Goal: Information Seeking & Learning: Learn about a topic

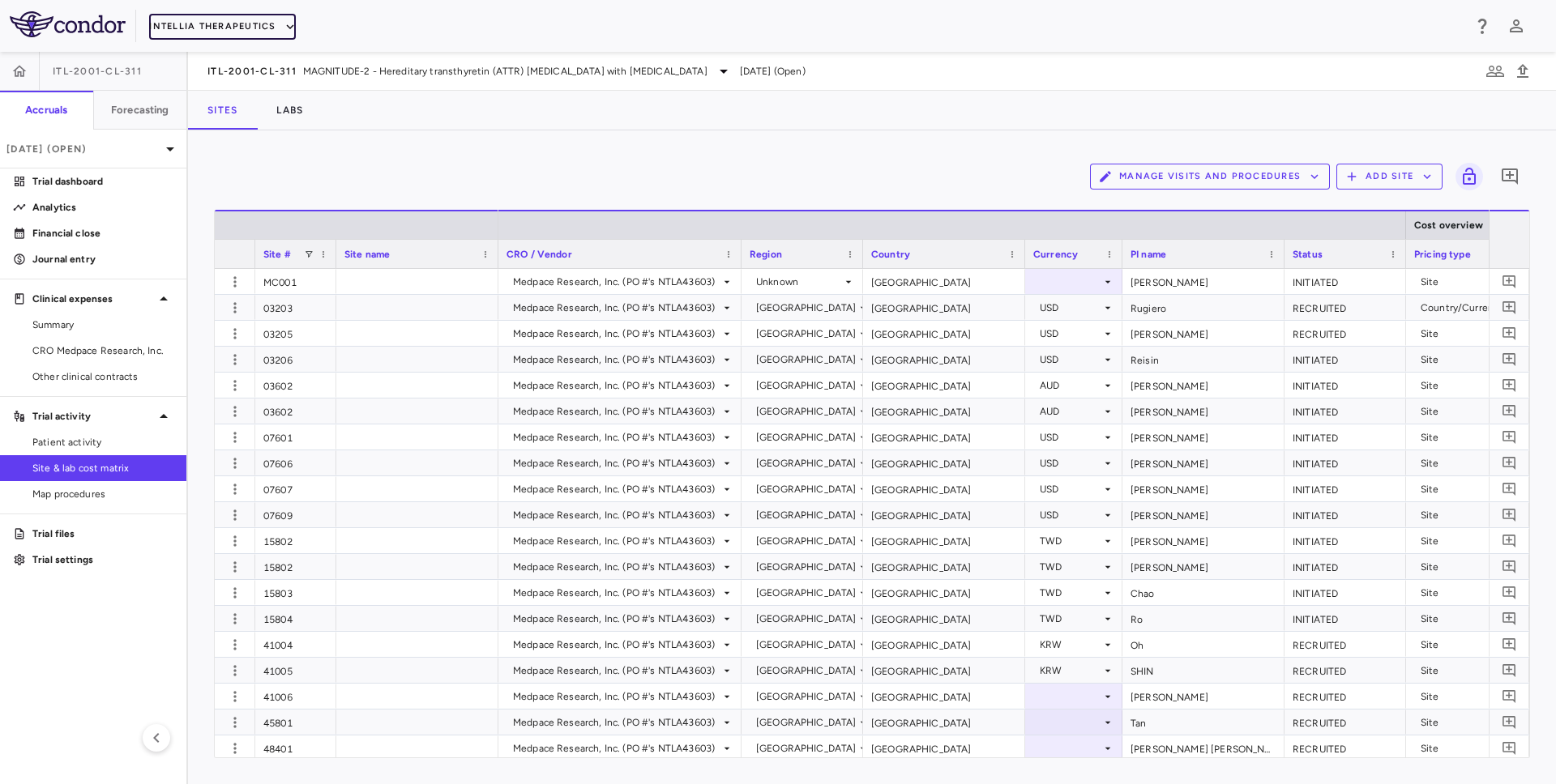
click at [238, 25] on button "Intellia Therapeutics" at bounding box center [221, 26] width 145 height 26
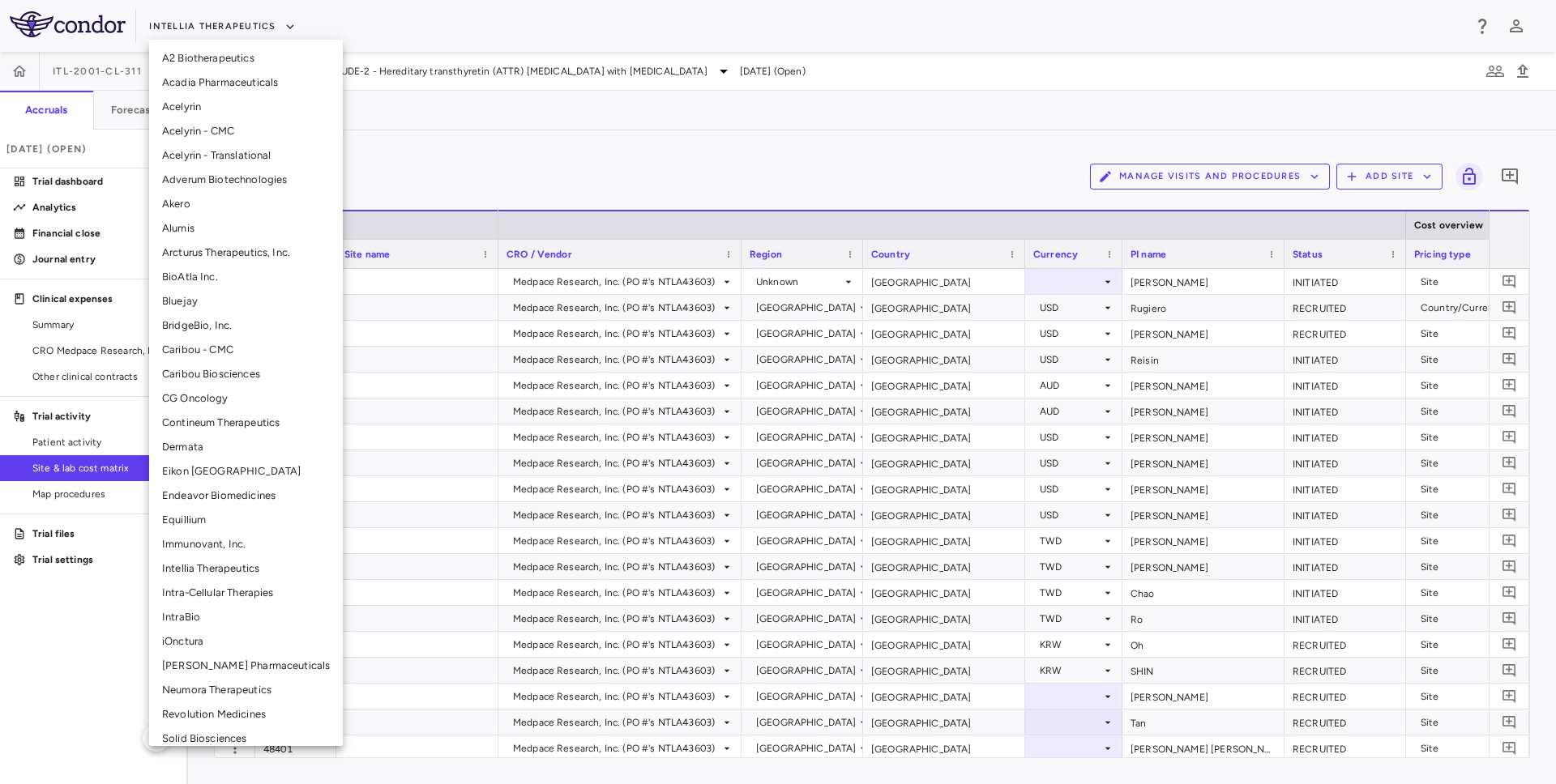
click at [182, 644] on li "iOnctura" at bounding box center [246, 641] width 194 height 25
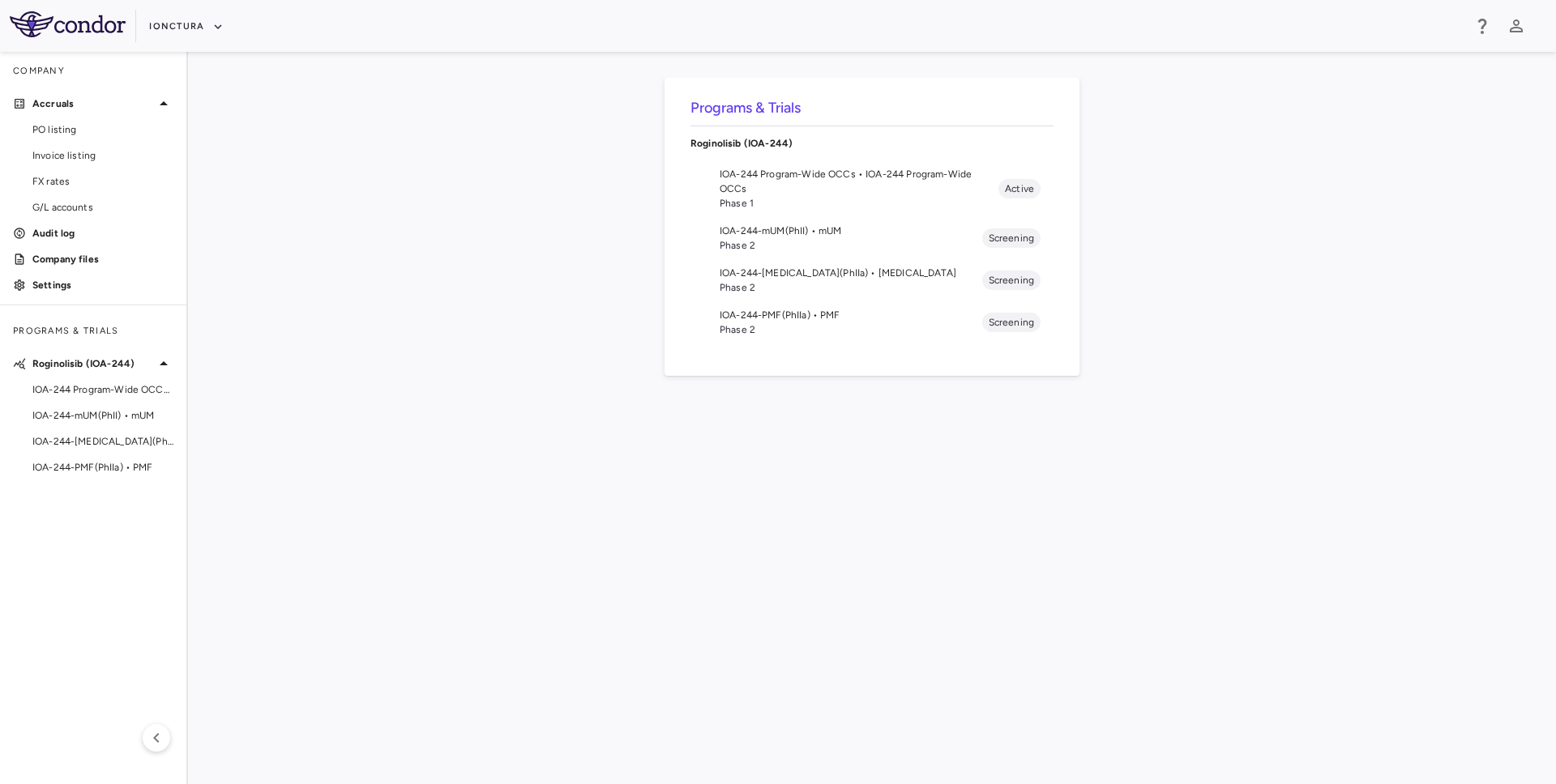
click at [738, 277] on span "IOA-244-[MEDICAL_DATA](PhIIa) • [MEDICAL_DATA]" at bounding box center [851, 273] width 263 height 14
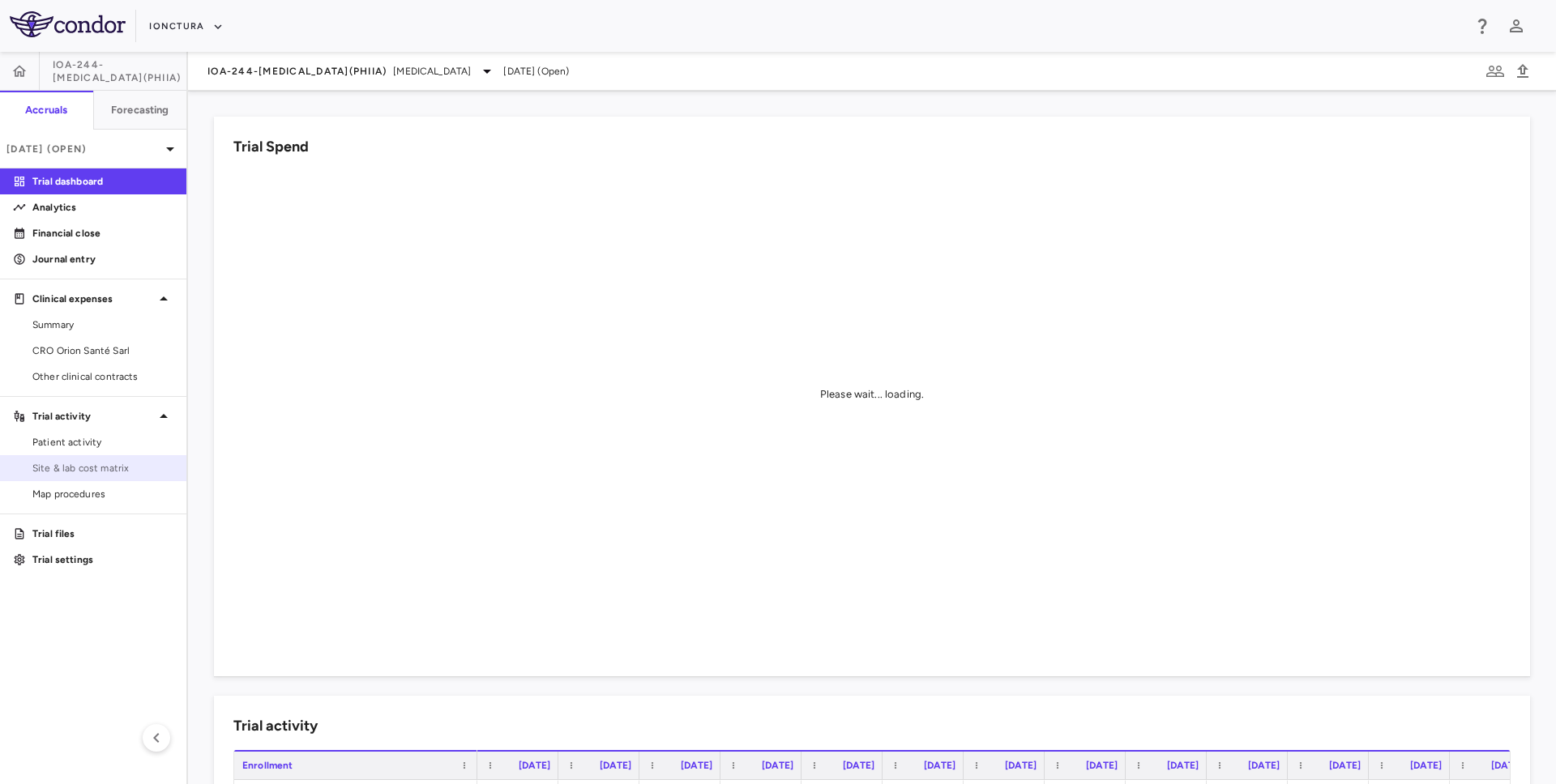
click at [90, 462] on span "Site & lab cost matrix" at bounding box center [103, 468] width 141 height 14
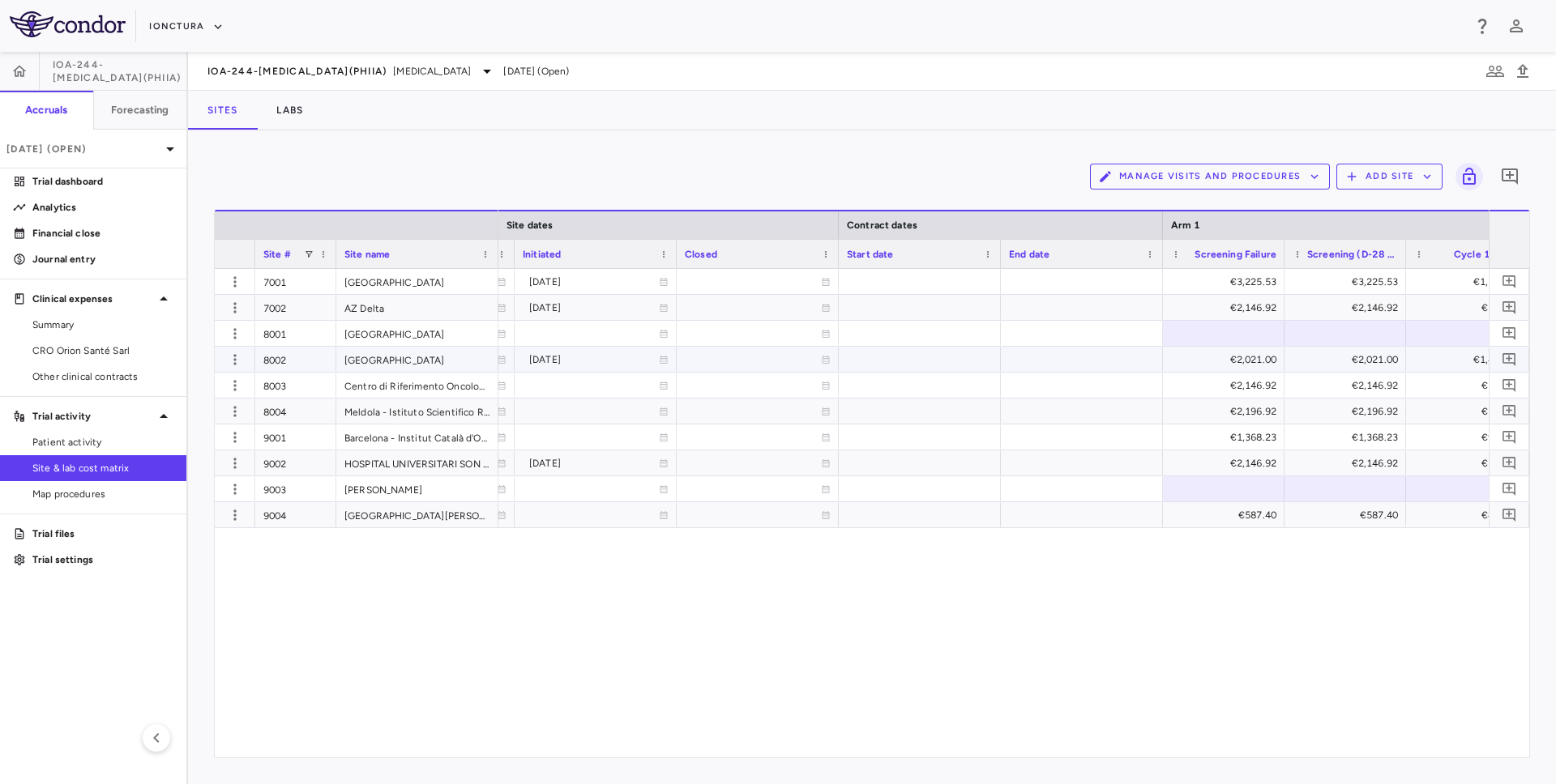
scroll to position [0, 1023]
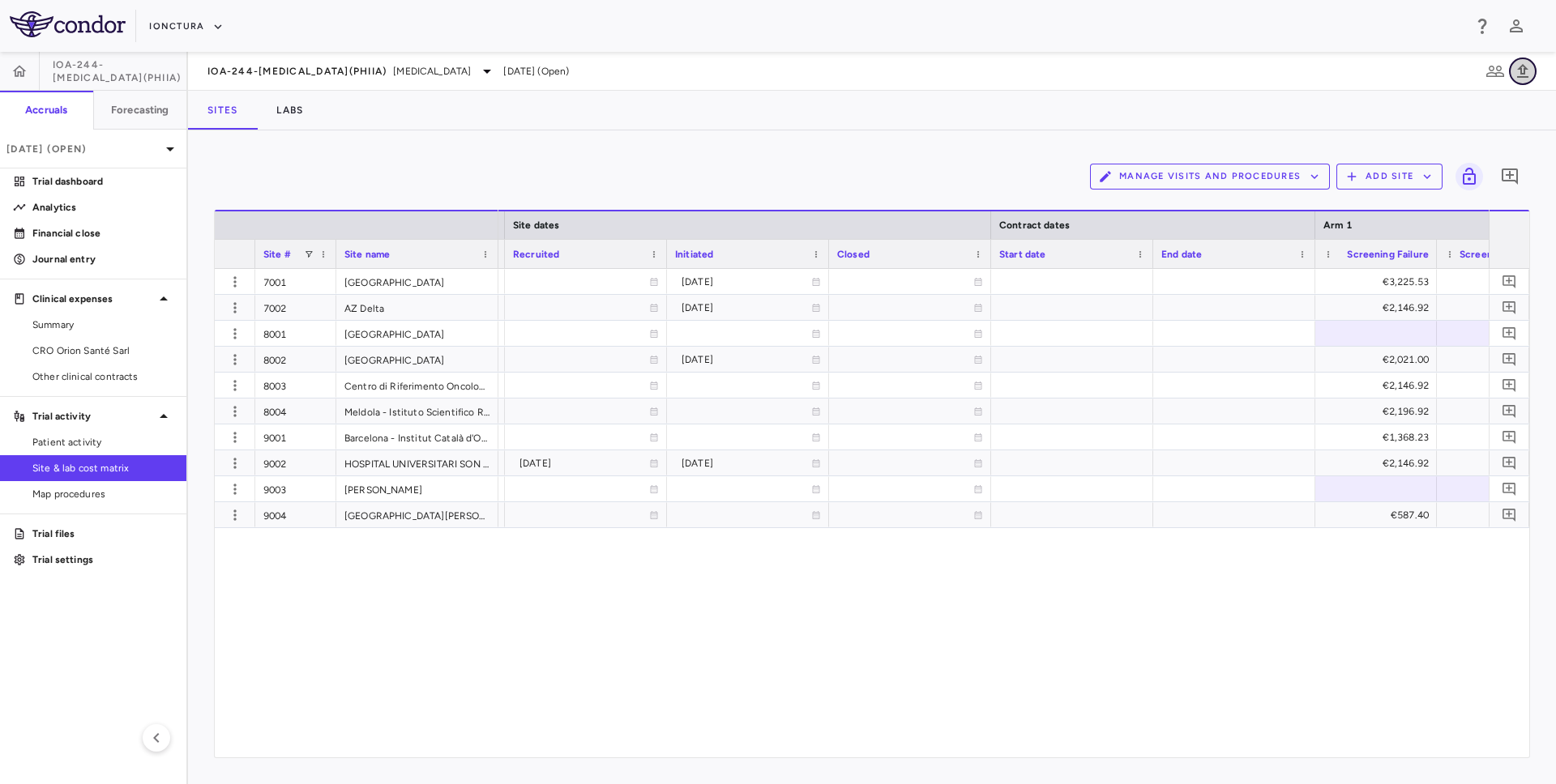
click at [1530, 71] on icon "button" at bounding box center [1523, 71] width 20 height 20
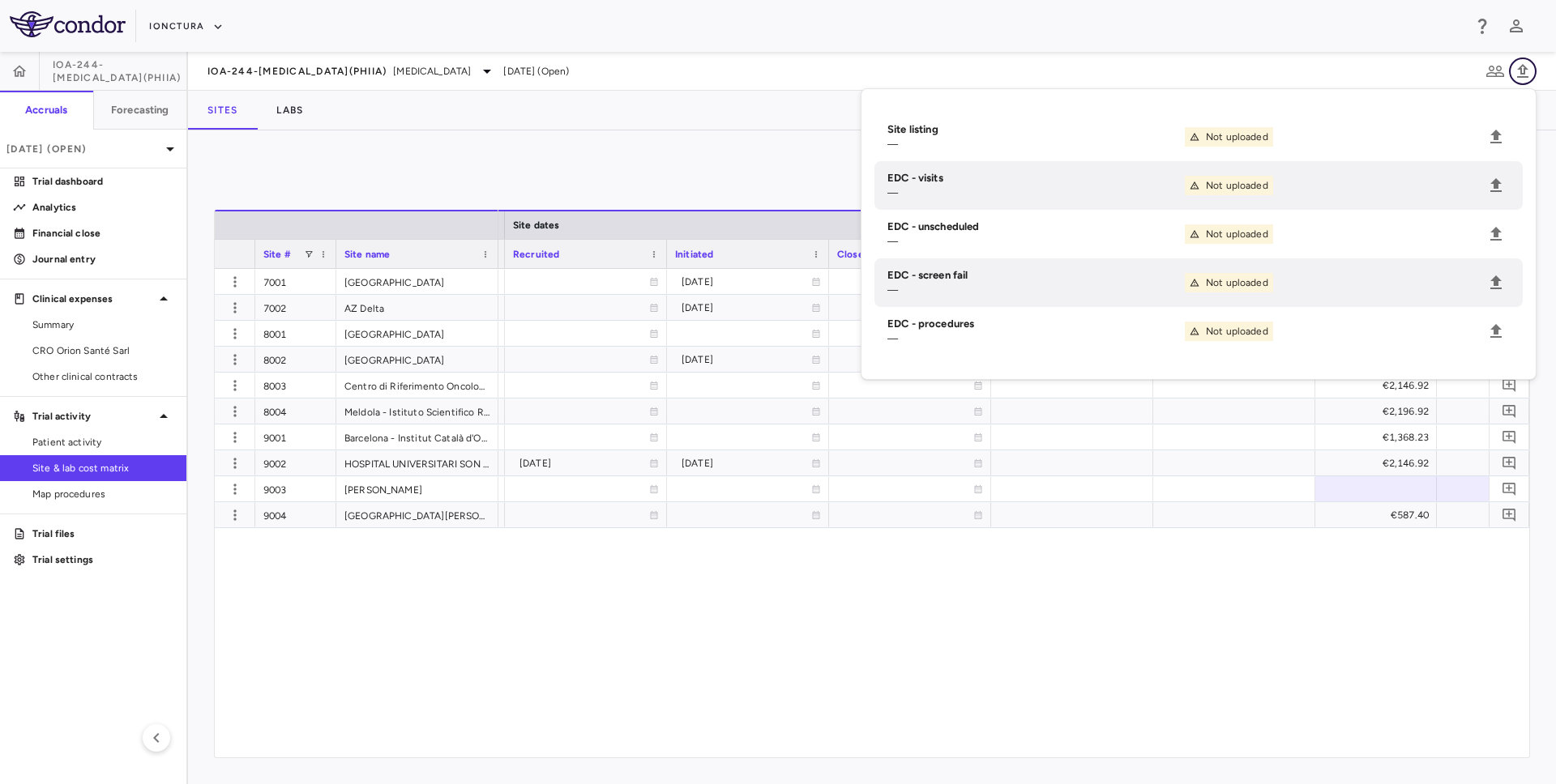
click at [1528, 71] on icon "button" at bounding box center [1523, 71] width 20 height 20
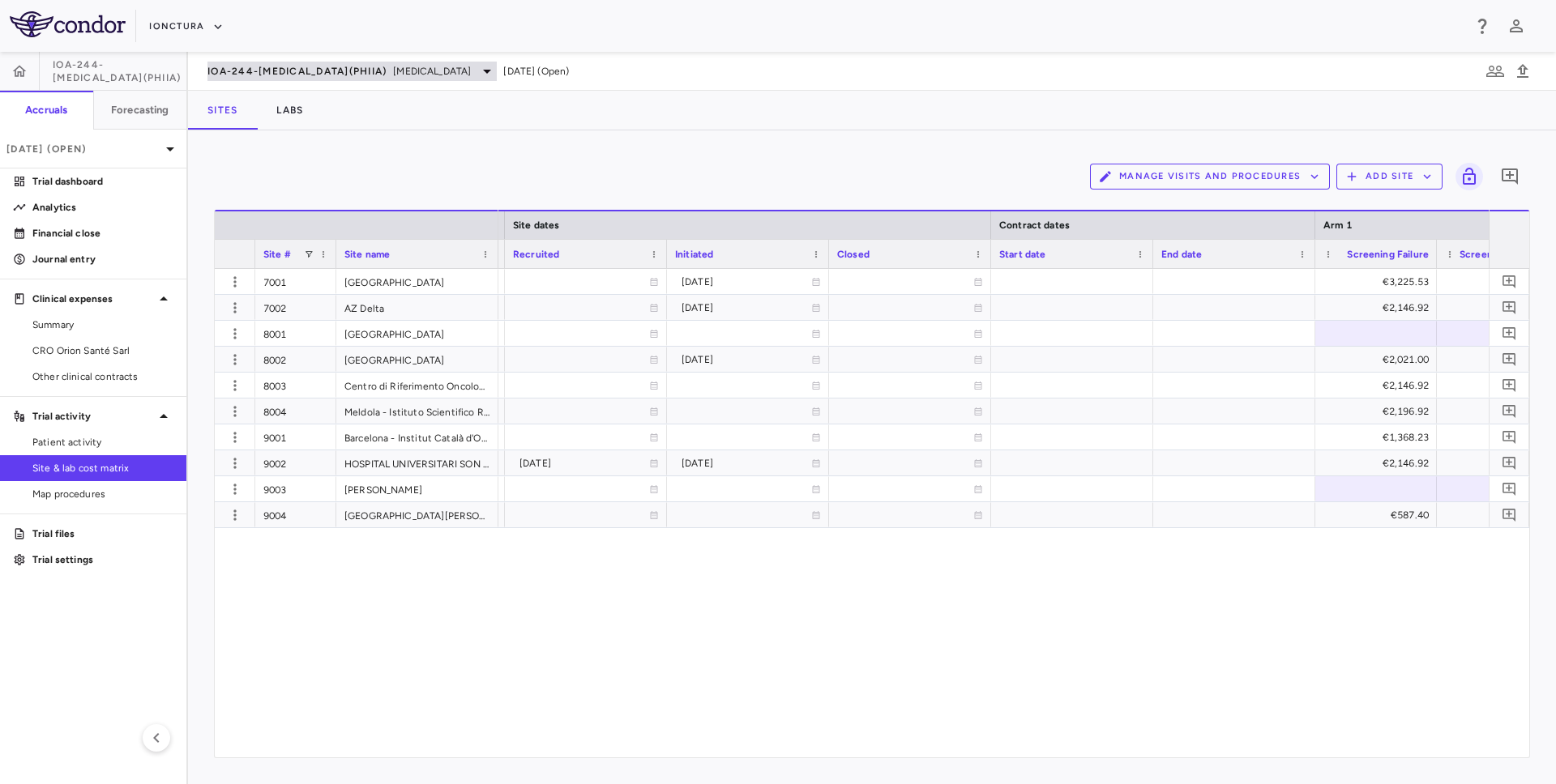
click at [314, 65] on span "IOA-244-[MEDICAL_DATA](PhIIa)" at bounding box center [297, 71] width 180 height 13
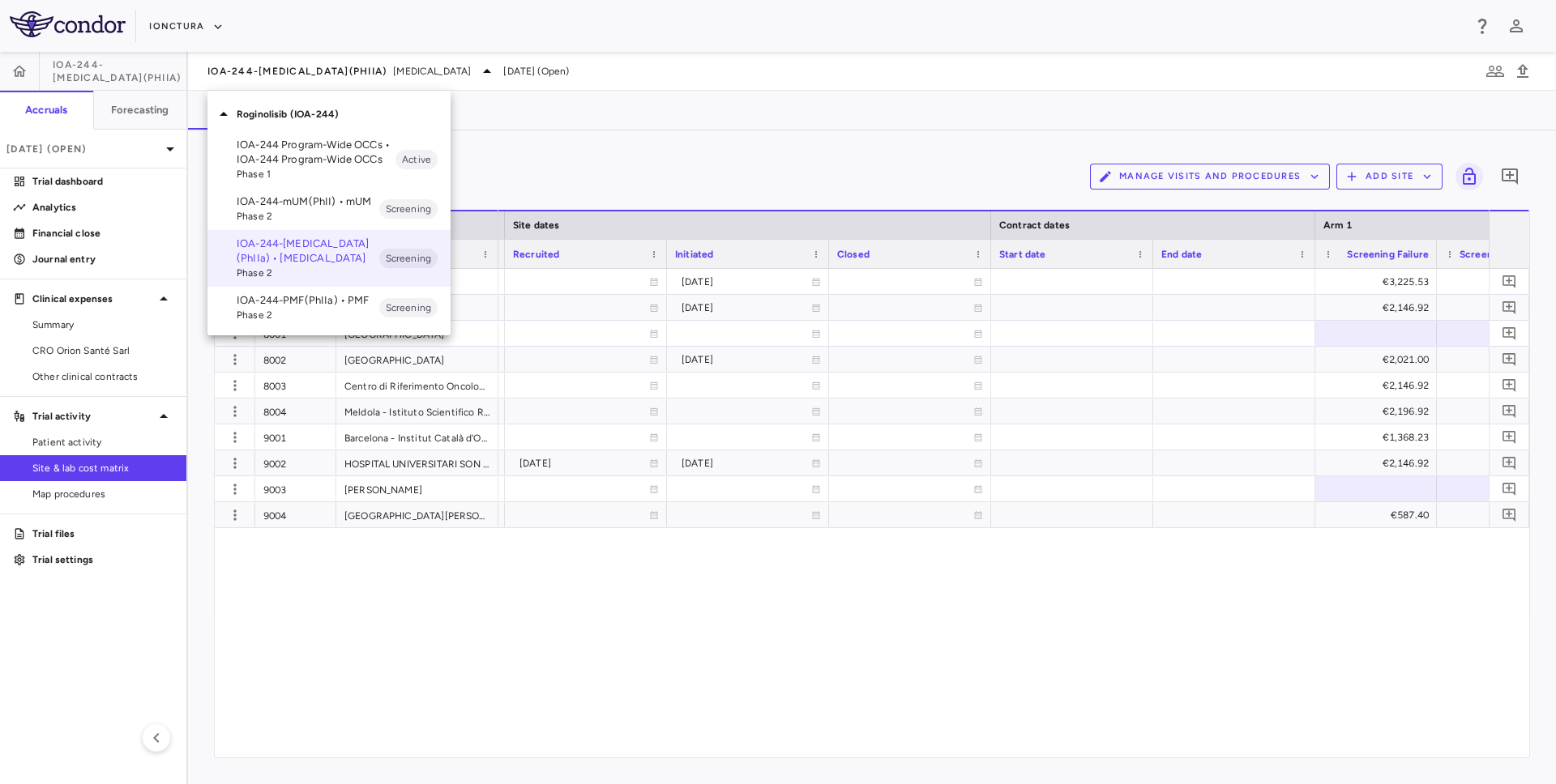
click at [333, 311] on span "Phase 2" at bounding box center [308, 315] width 143 height 14
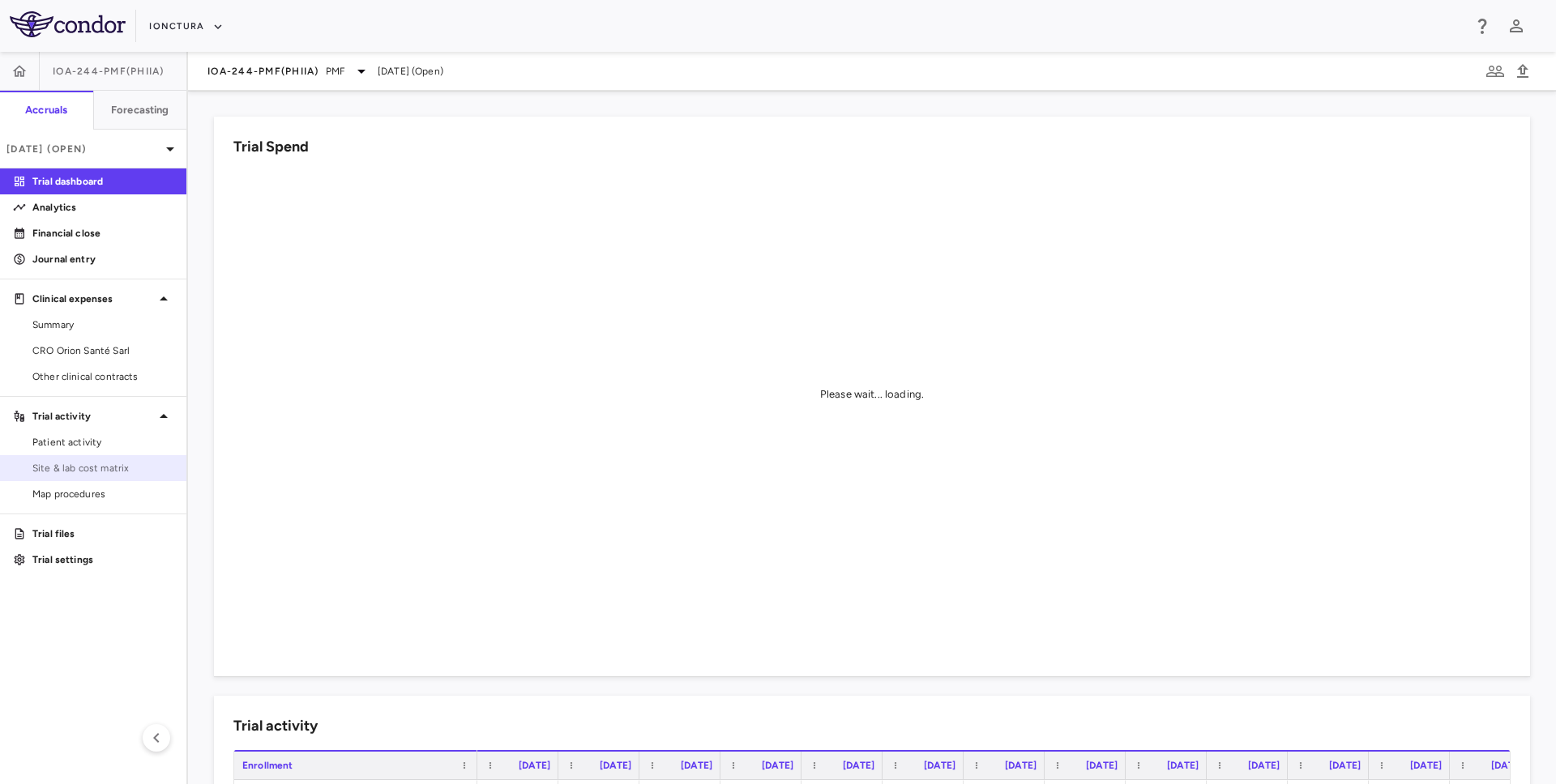
click at [77, 468] on span "Site & lab cost matrix" at bounding box center [103, 468] width 141 height 14
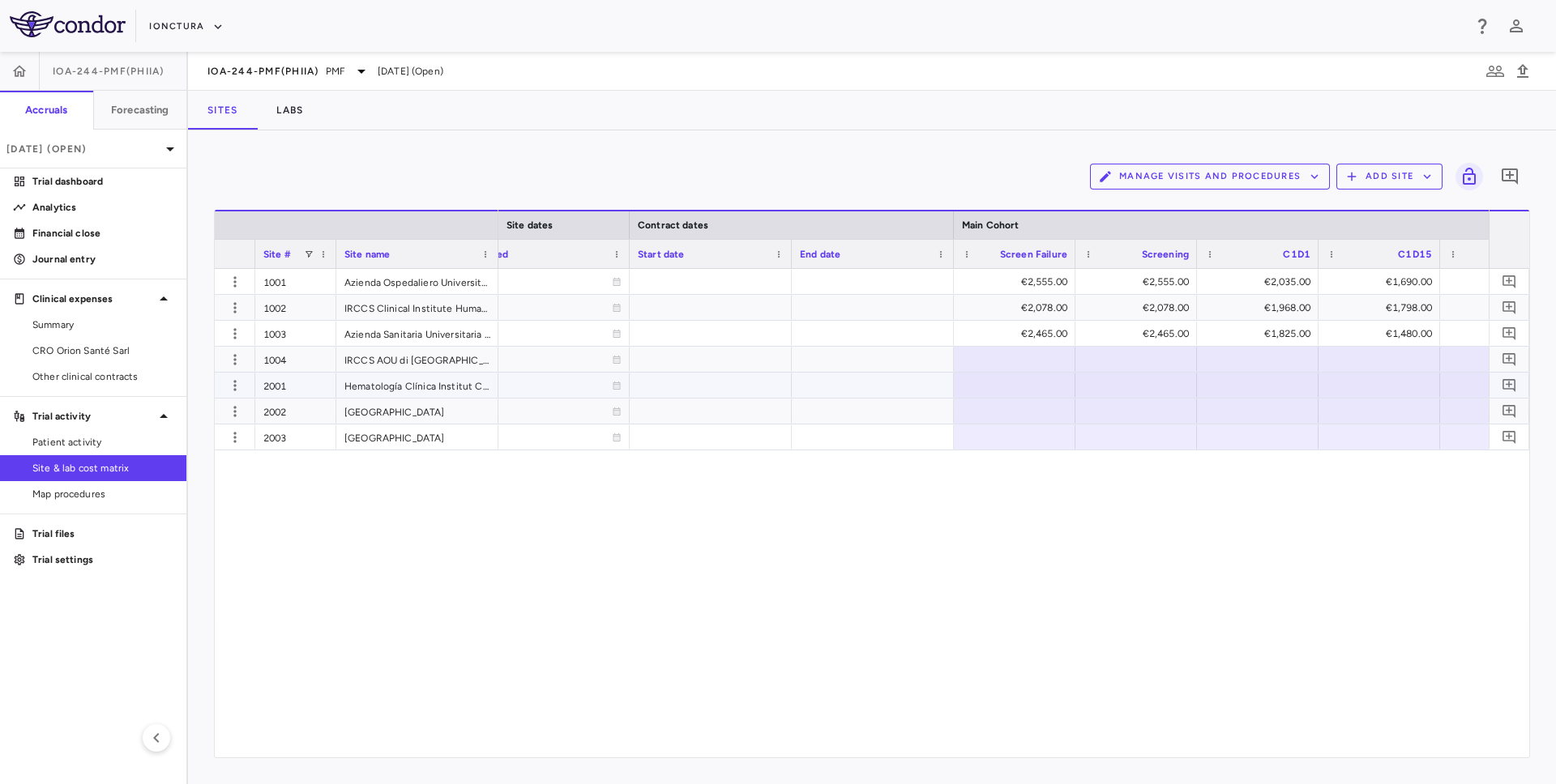
scroll to position [0, 1191]
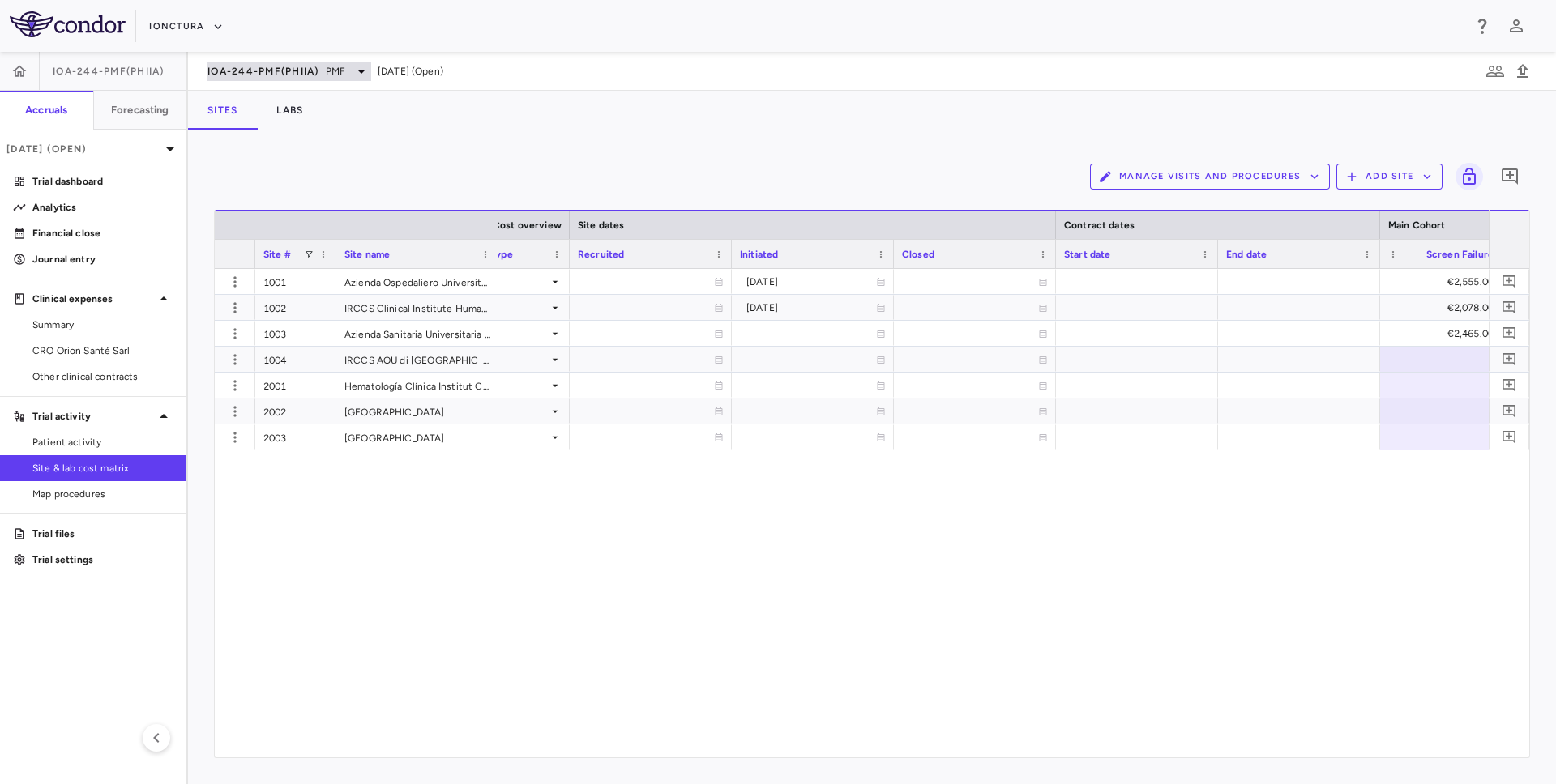
click at [303, 71] on span "IOA-244-PMF(PhIIa)" at bounding box center [263, 71] width 111 height 13
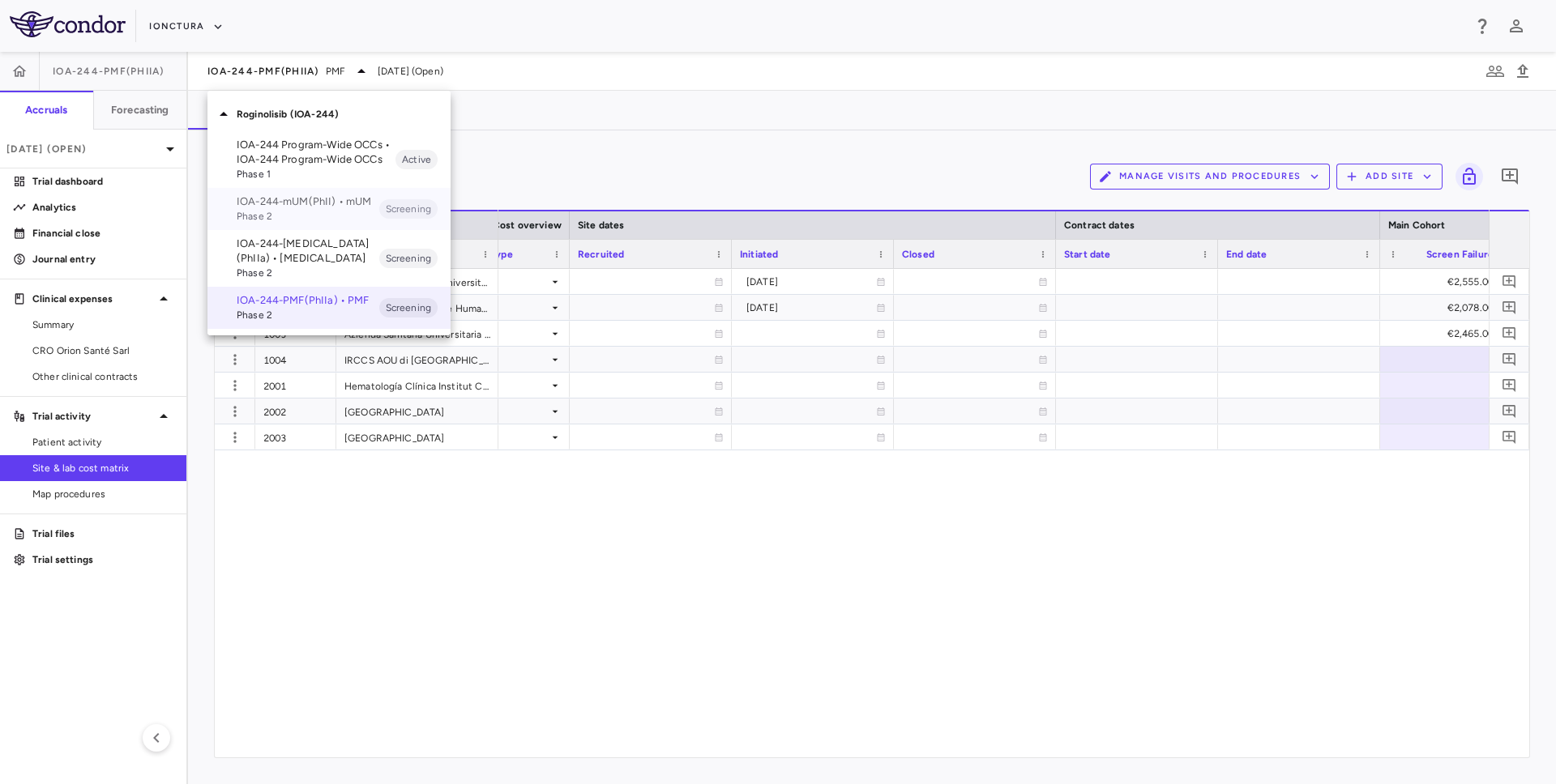
click at [301, 207] on p "IOA-244-mUM(PhII) • mUM" at bounding box center [308, 202] width 143 height 14
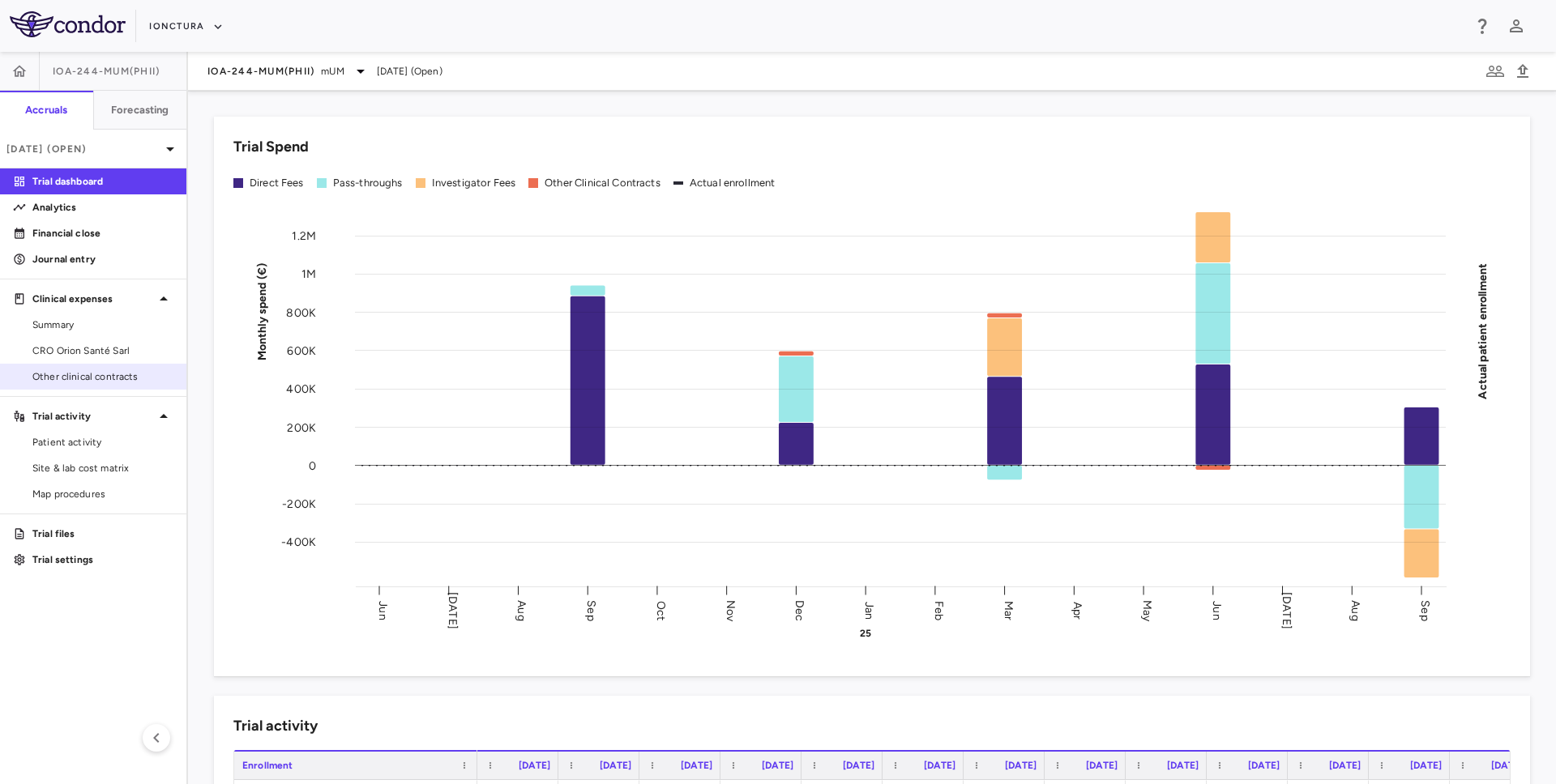
click at [101, 364] on div "Other clinical contracts" at bounding box center [93, 377] width 186 height 26
click at [109, 348] on span "CRO Orion Santé Sarl" at bounding box center [103, 350] width 141 height 14
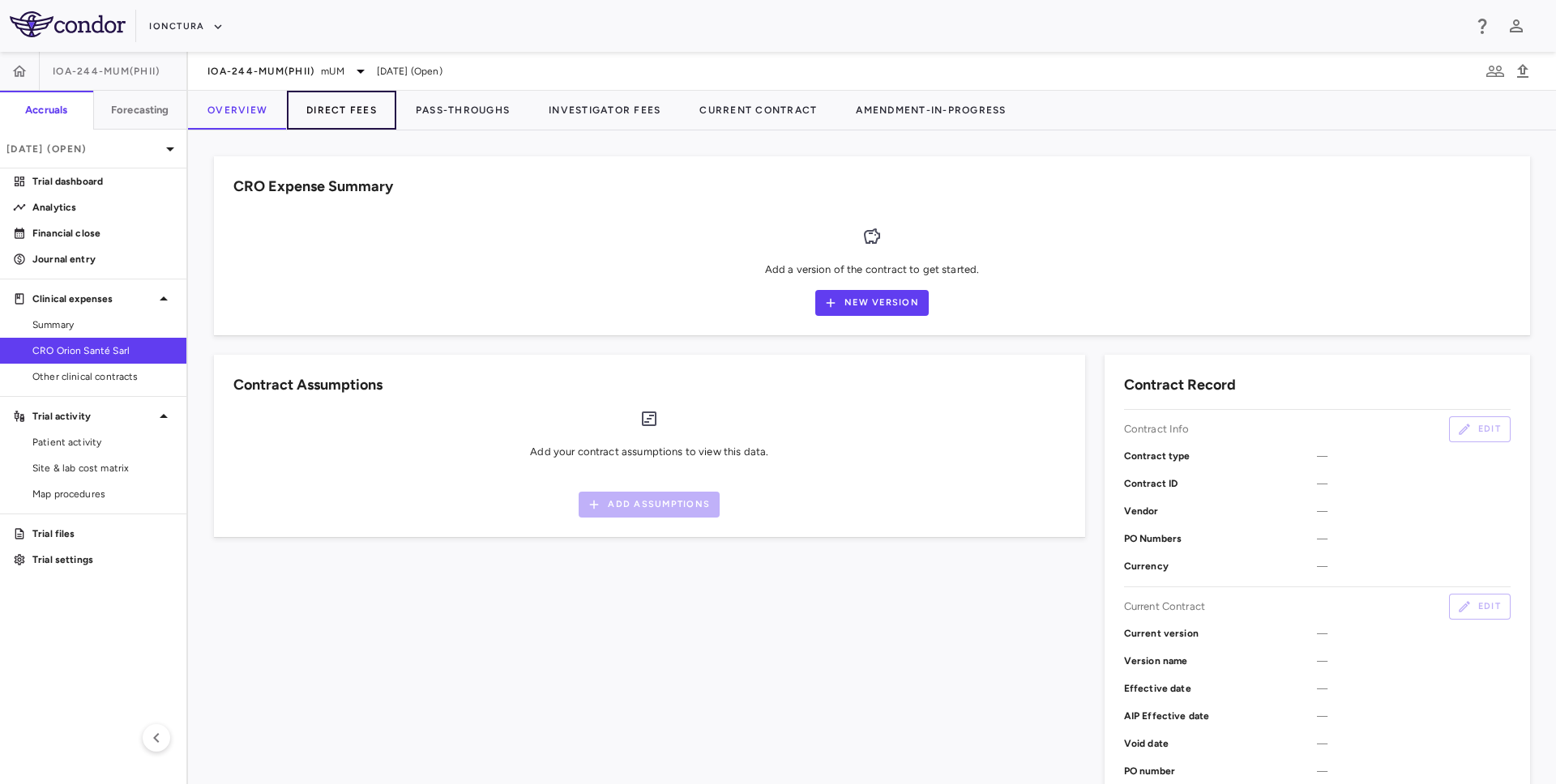
click at [358, 110] on button "Direct Fees" at bounding box center [341, 111] width 110 height 39
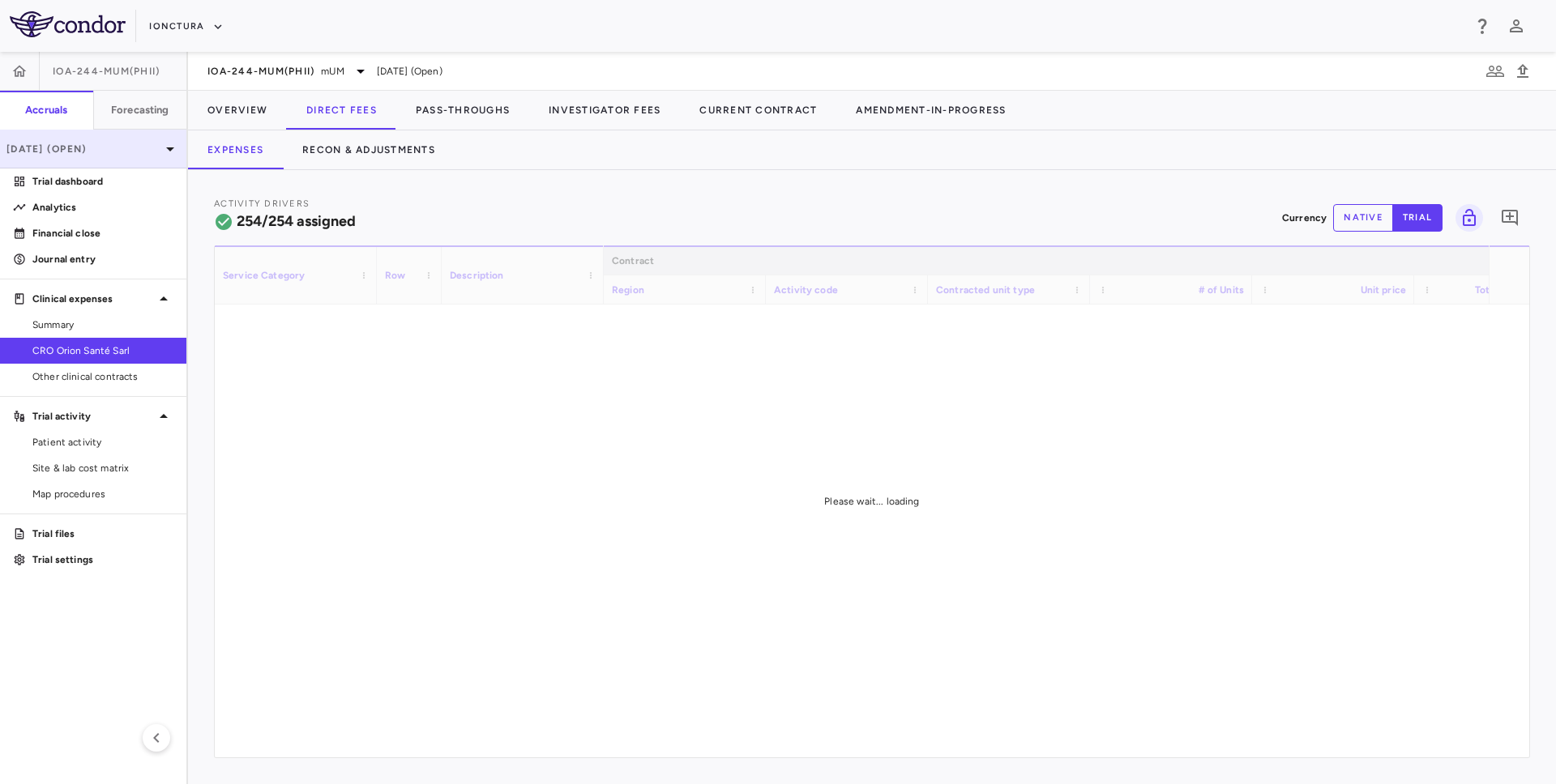
click at [107, 153] on p "[DATE] (Open)" at bounding box center [83, 149] width 154 height 14
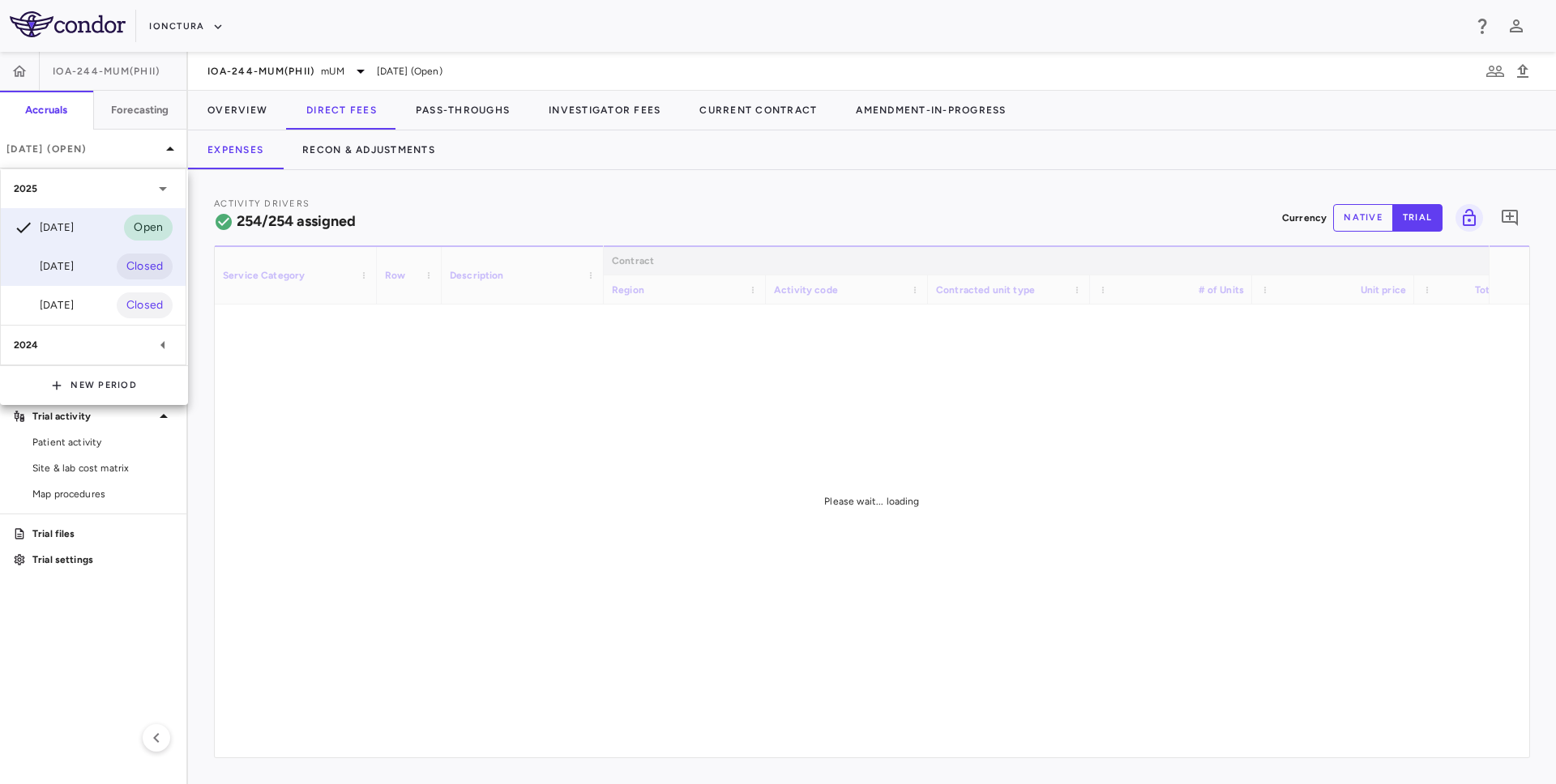
click at [74, 261] on div "[DATE]" at bounding box center [43, 266] width 60 height 20
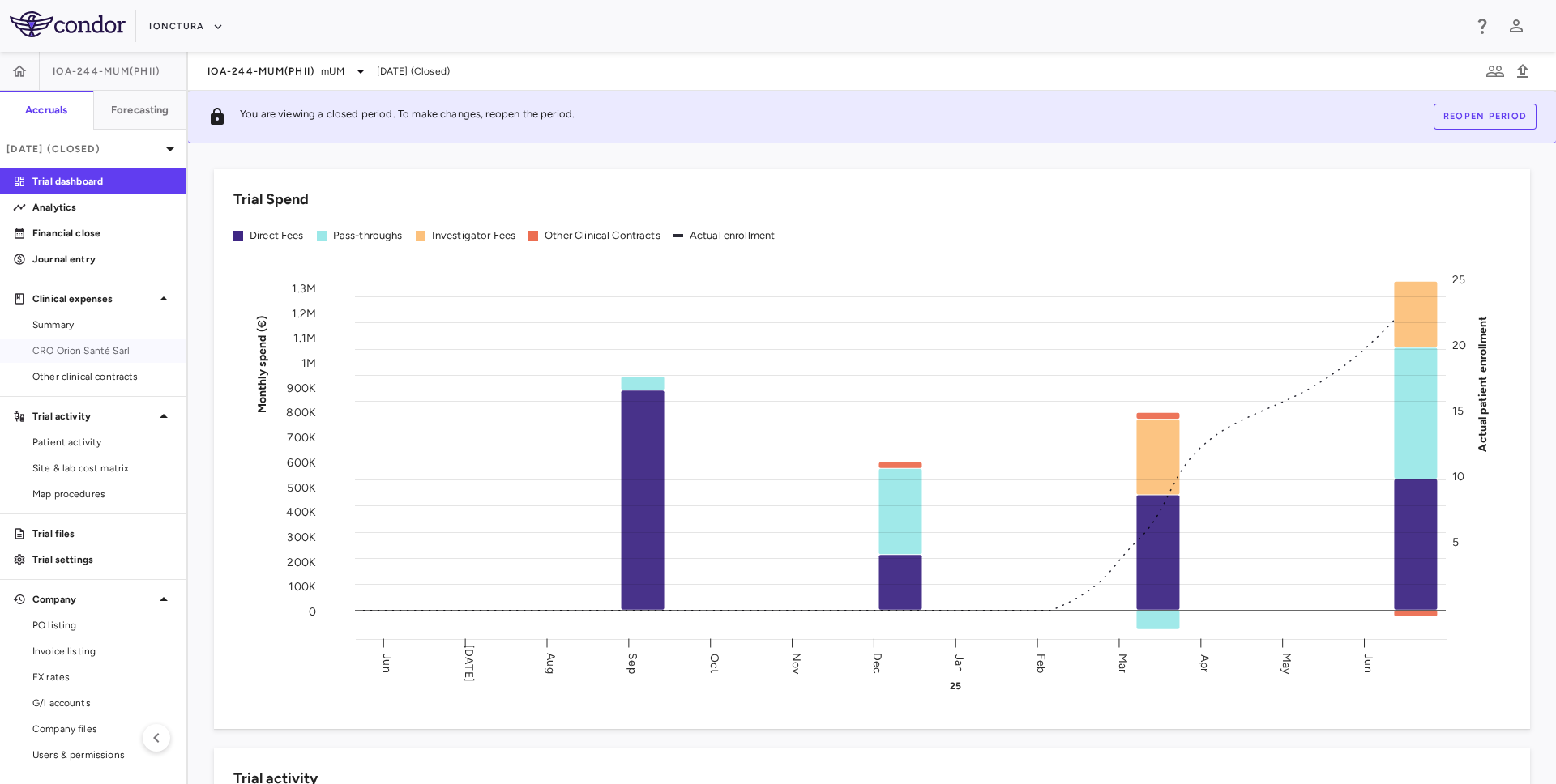
click at [128, 351] on span "CRO Orion Santé Sarl" at bounding box center [103, 350] width 141 height 14
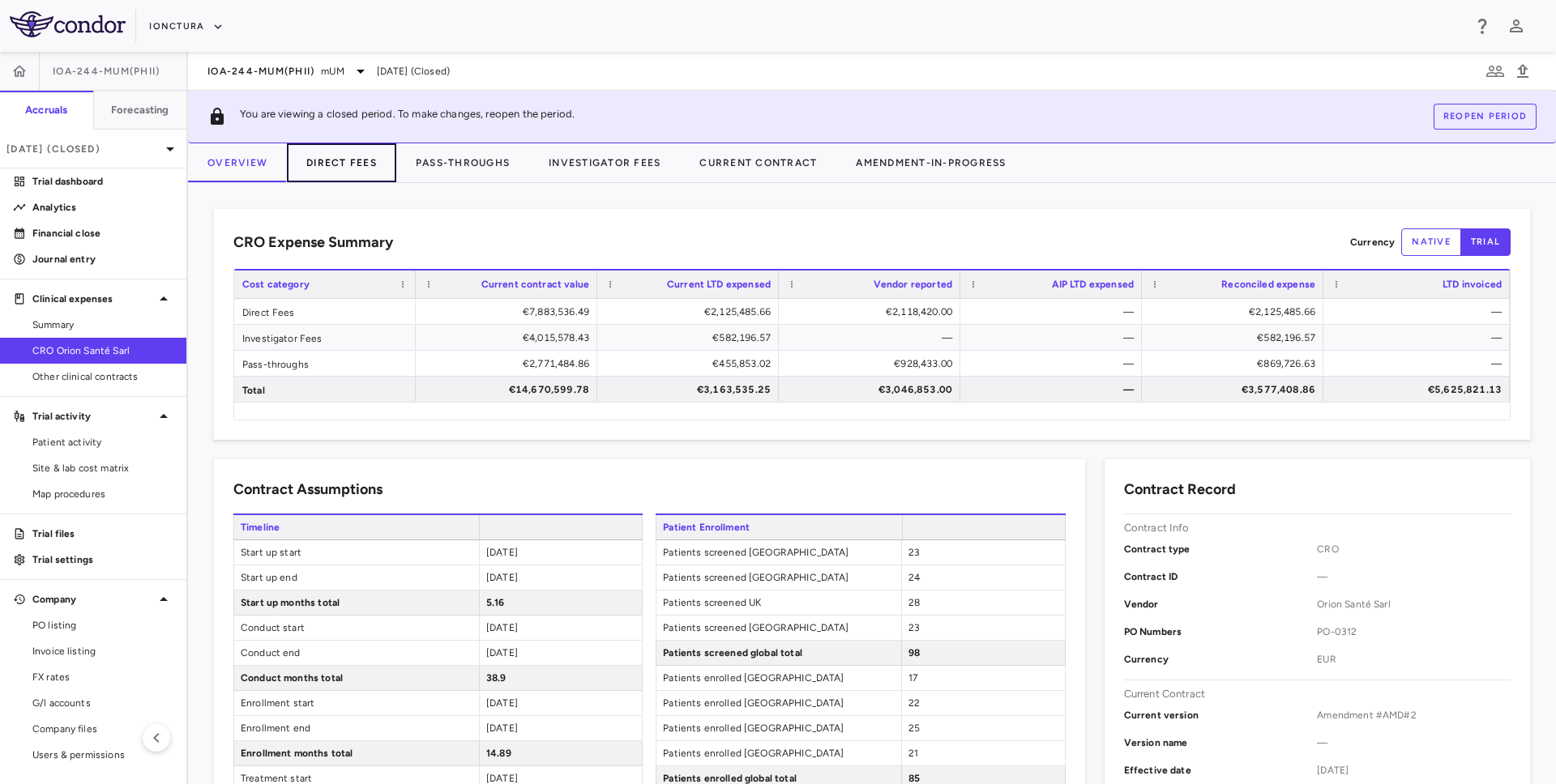
click at [317, 166] on button "Direct Fees" at bounding box center [341, 163] width 110 height 39
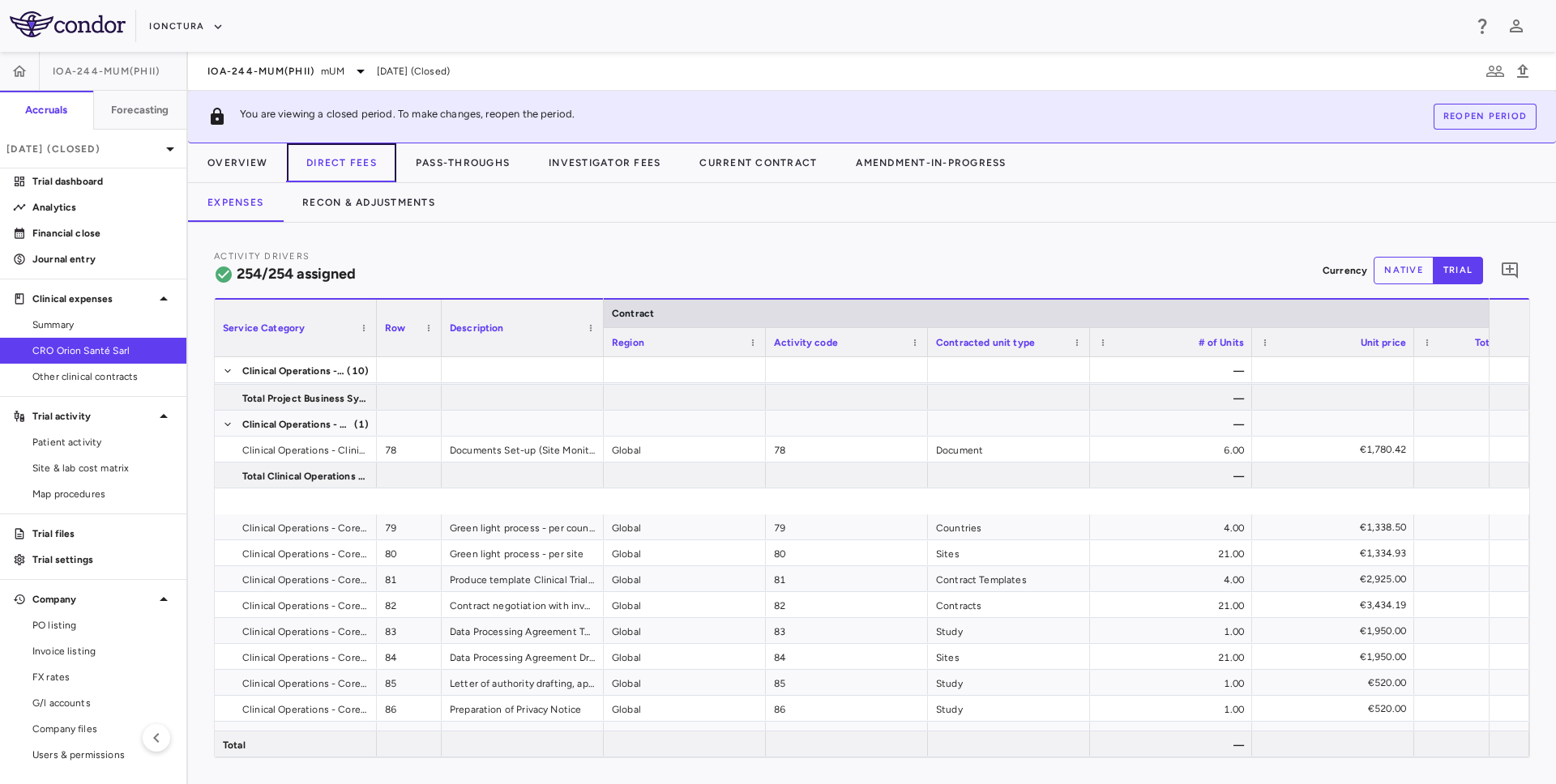
scroll to position [3282, 0]
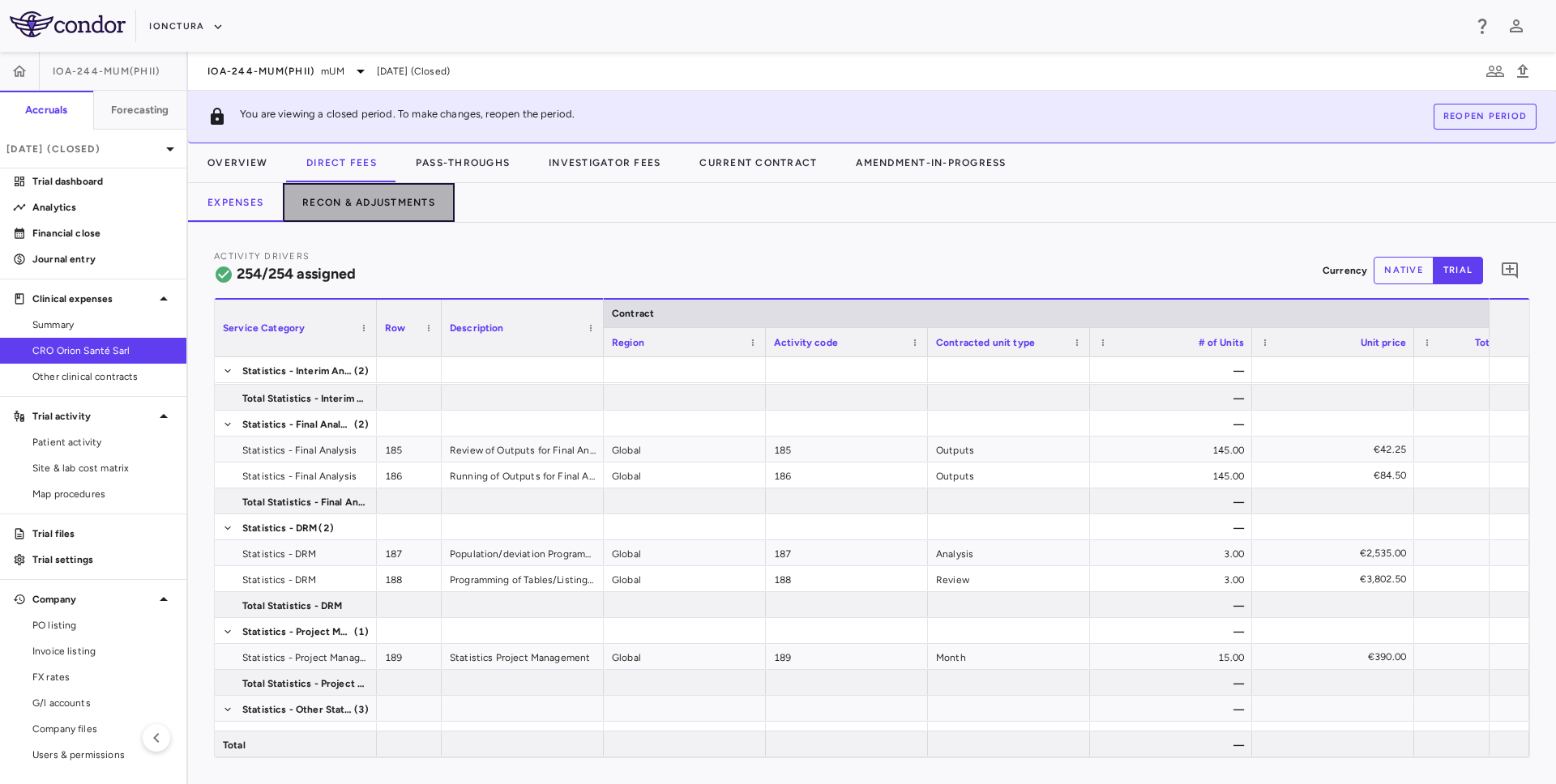
click at [378, 196] on button "Recon & Adjustments" at bounding box center [369, 202] width 172 height 39
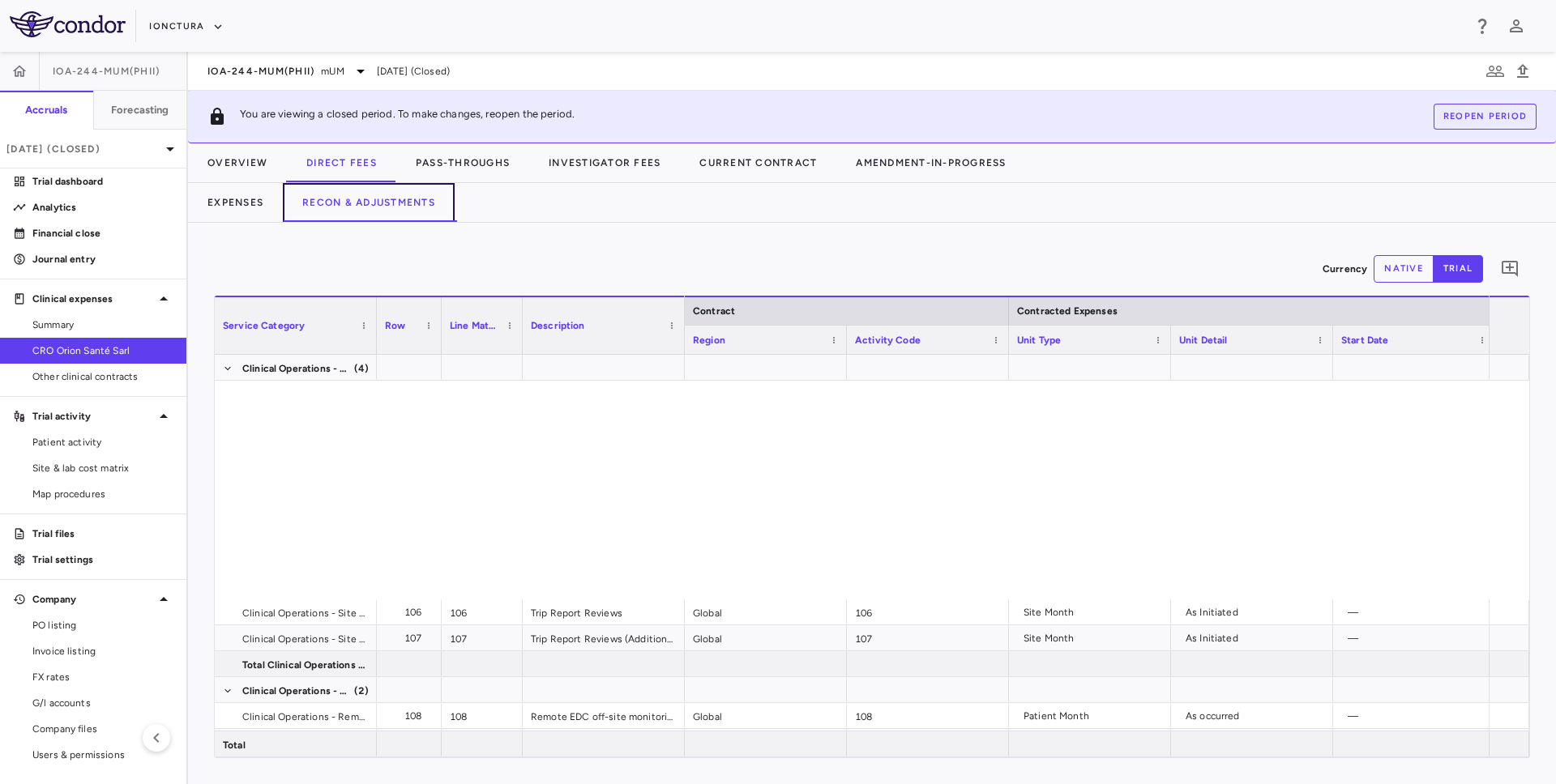
scroll to position [4894, 0]
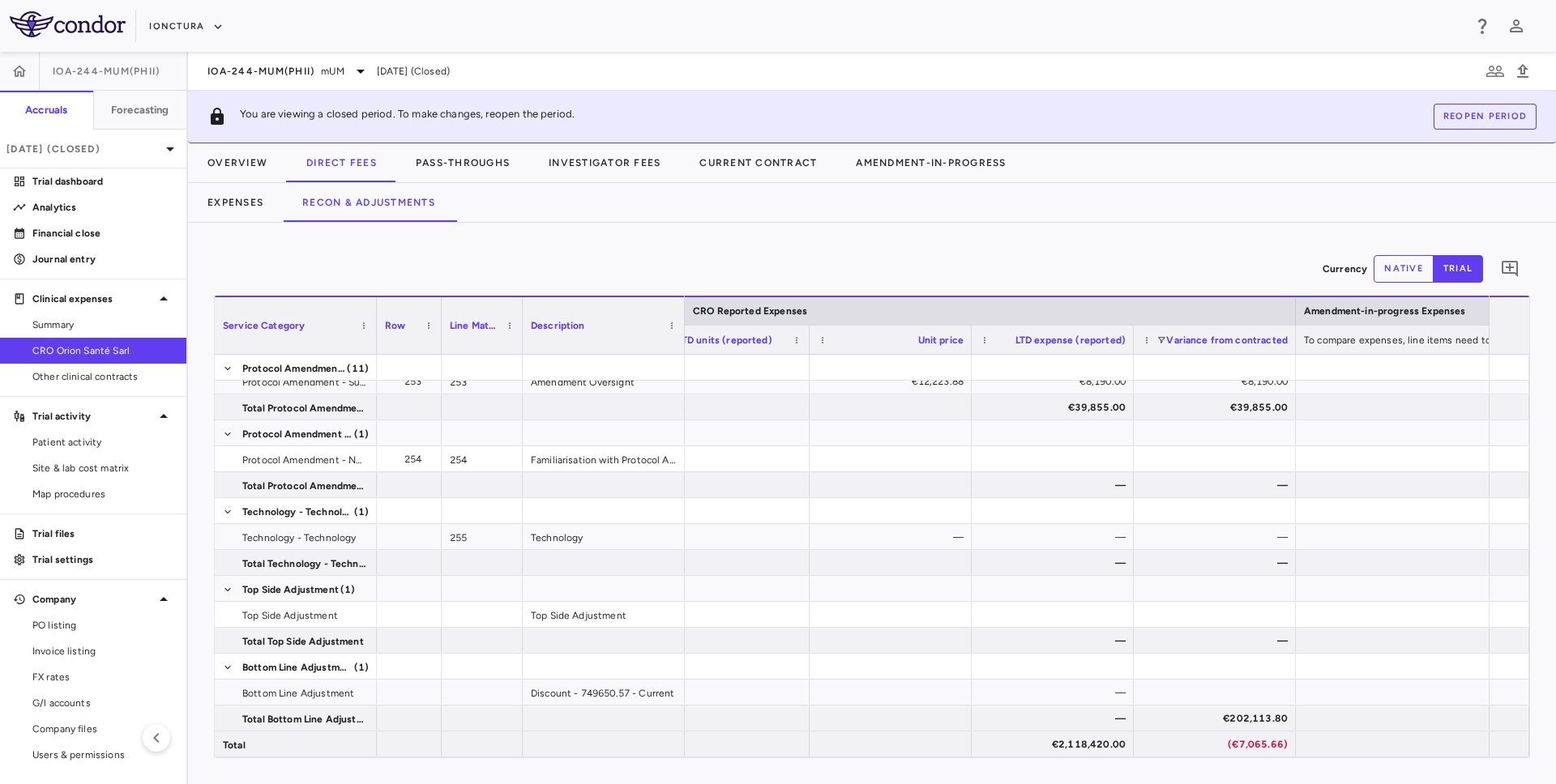
click at [1411, 270] on button "native" at bounding box center [1404, 269] width 60 height 27
click at [1453, 262] on button "trial" at bounding box center [1457, 269] width 50 height 27
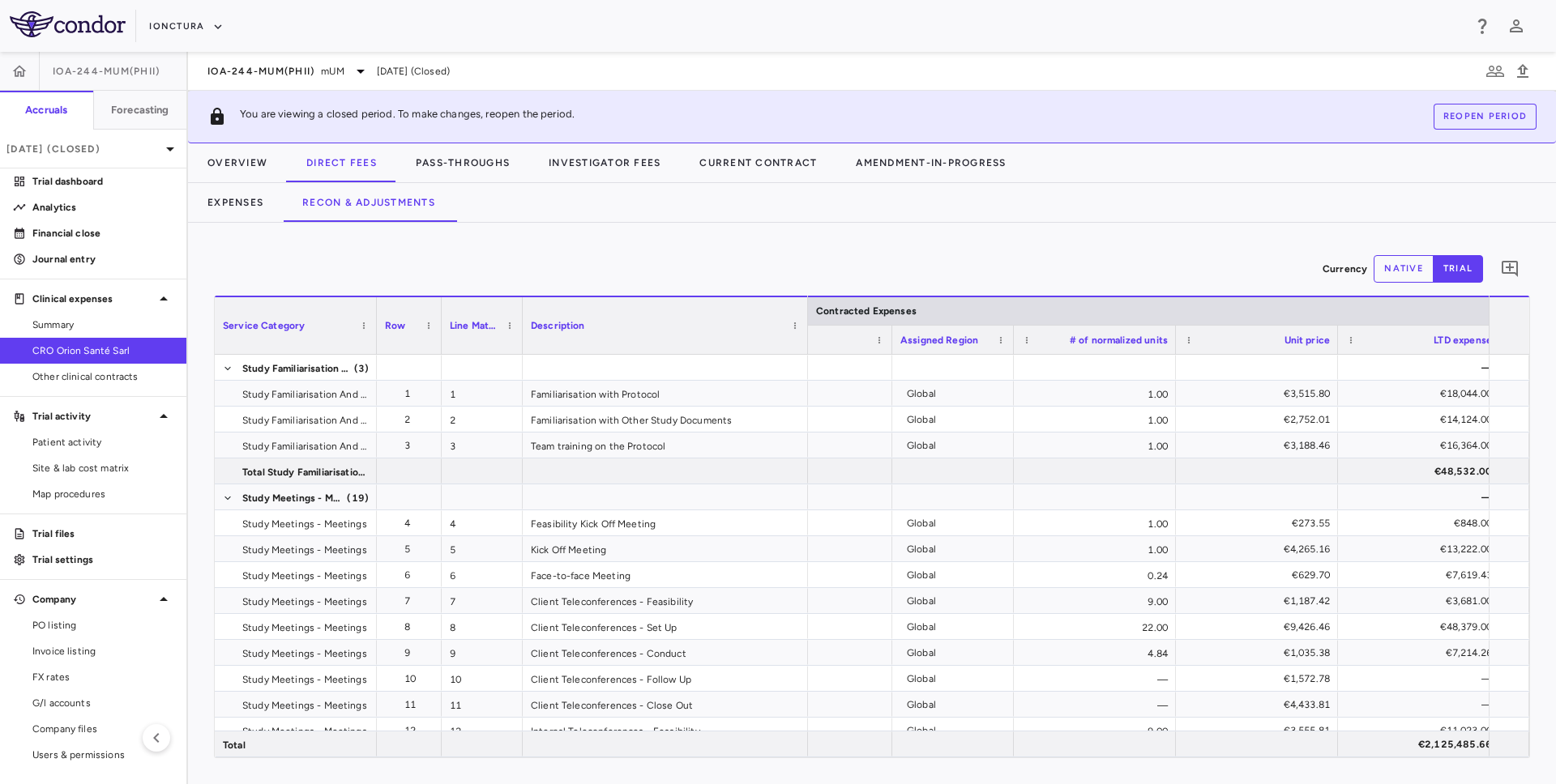
drag, startPoint x: 682, startPoint y: 345, endPoint x: 807, endPoint y: 344, distance: 125.0
click at [807, 344] on div at bounding box center [807, 326] width 7 height 57
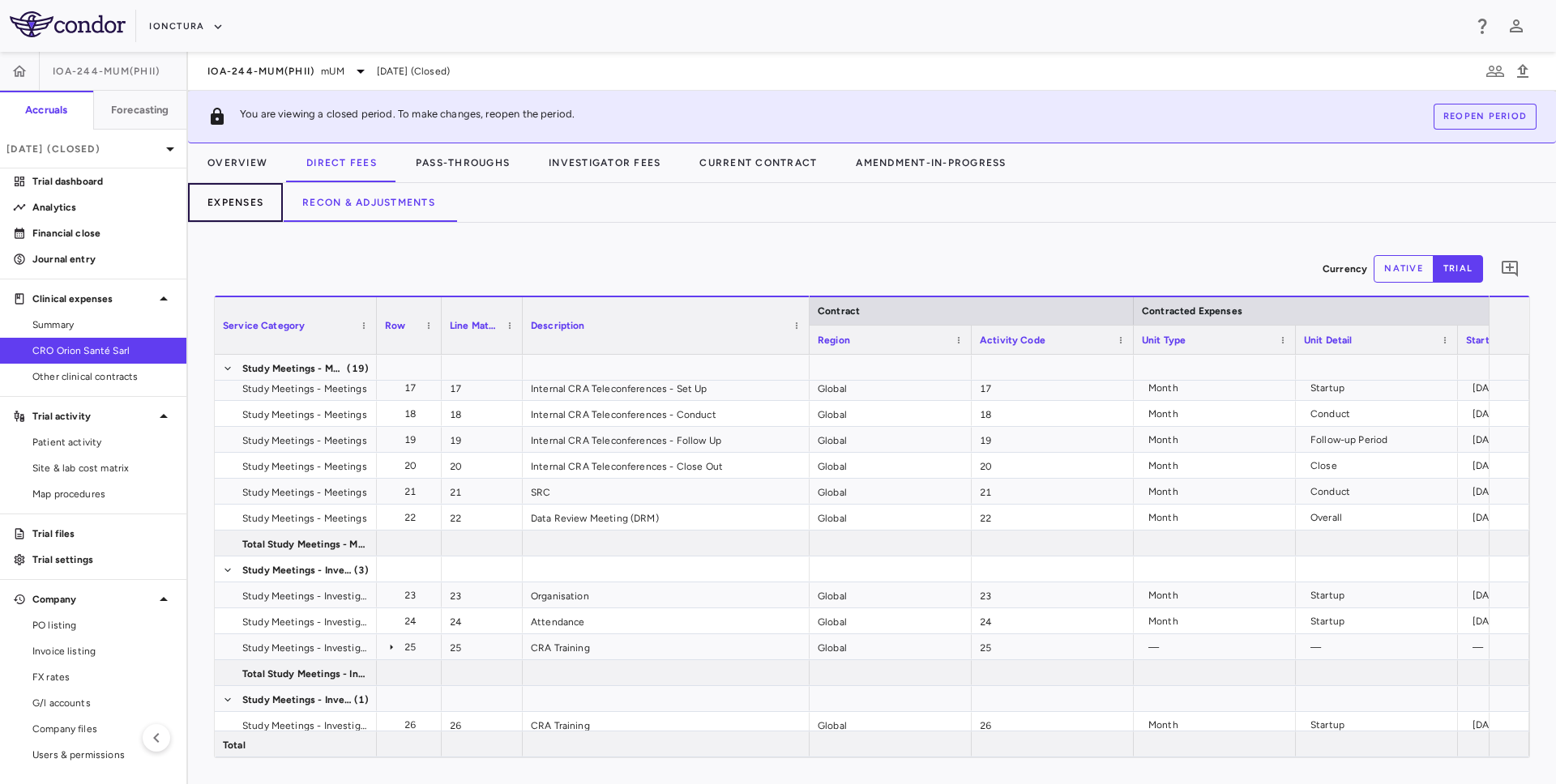
click at [237, 204] on button "Expenses" at bounding box center [235, 202] width 94 height 39
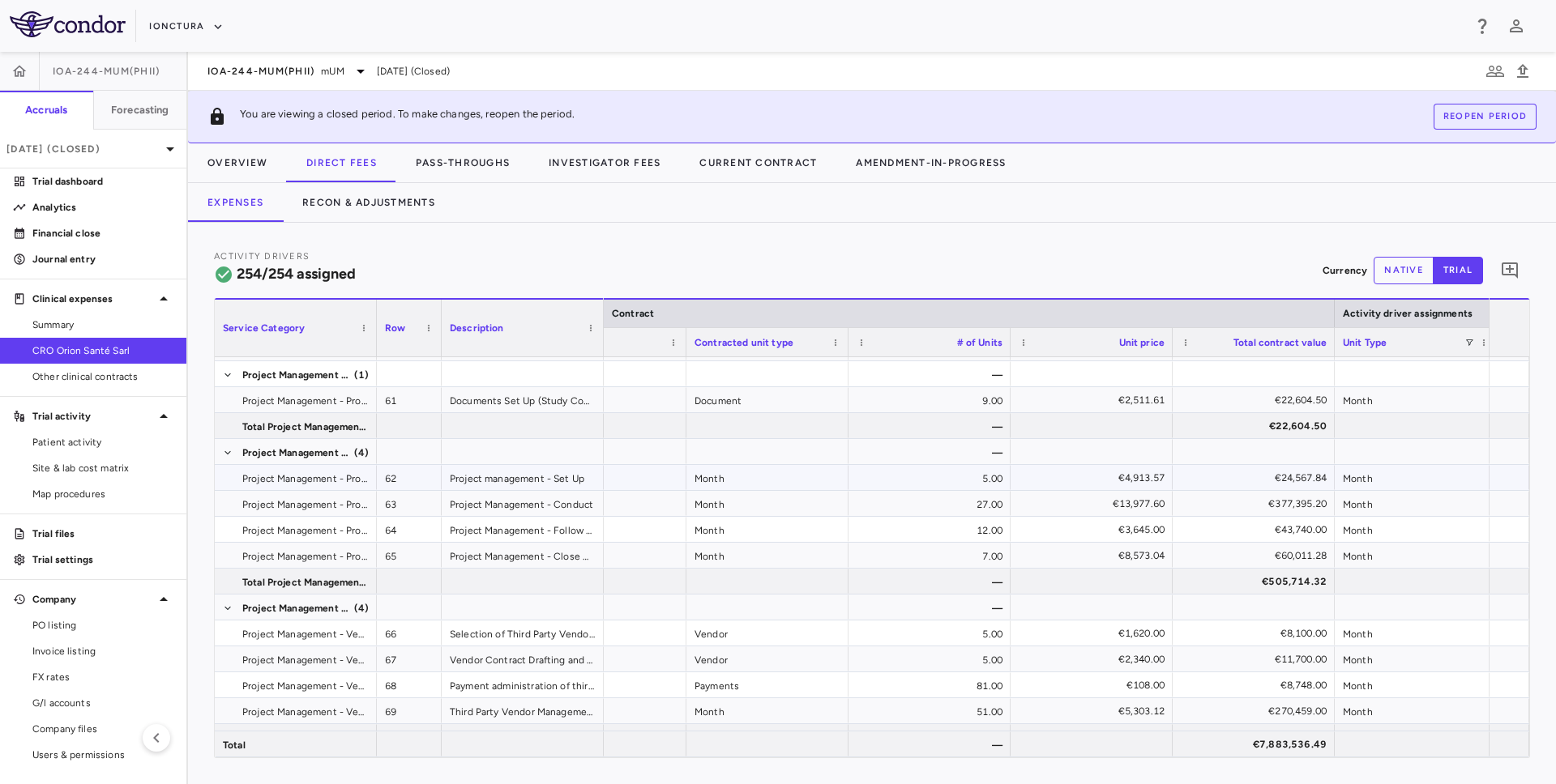
click at [1149, 486] on div "€4,913.57" at bounding box center [1095, 478] width 140 height 26
click at [1102, 475] on div "€4,913.57" at bounding box center [1095, 478] width 140 height 26
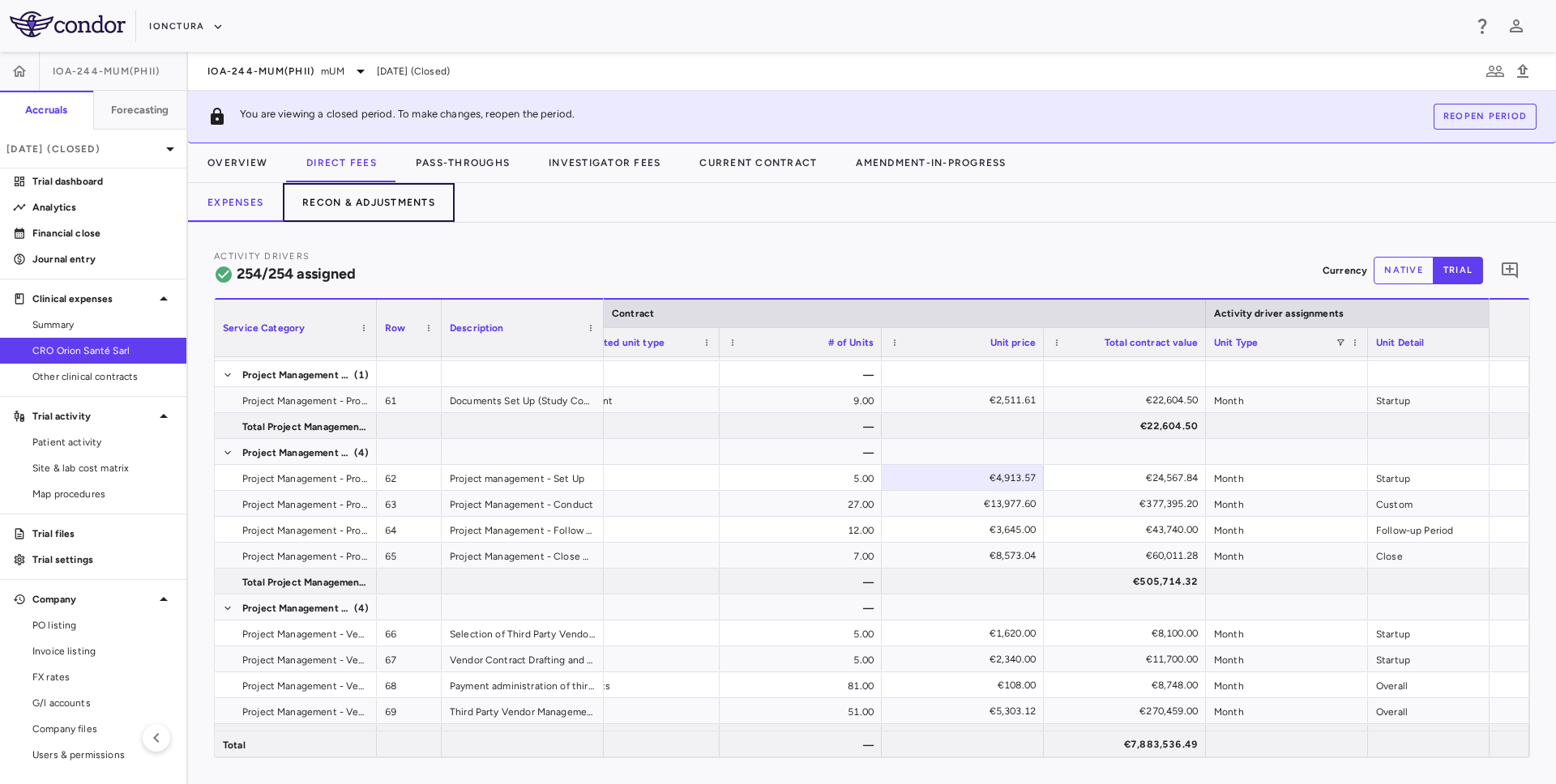
click at [400, 187] on button "Recon & Adjustments" at bounding box center [369, 202] width 172 height 39
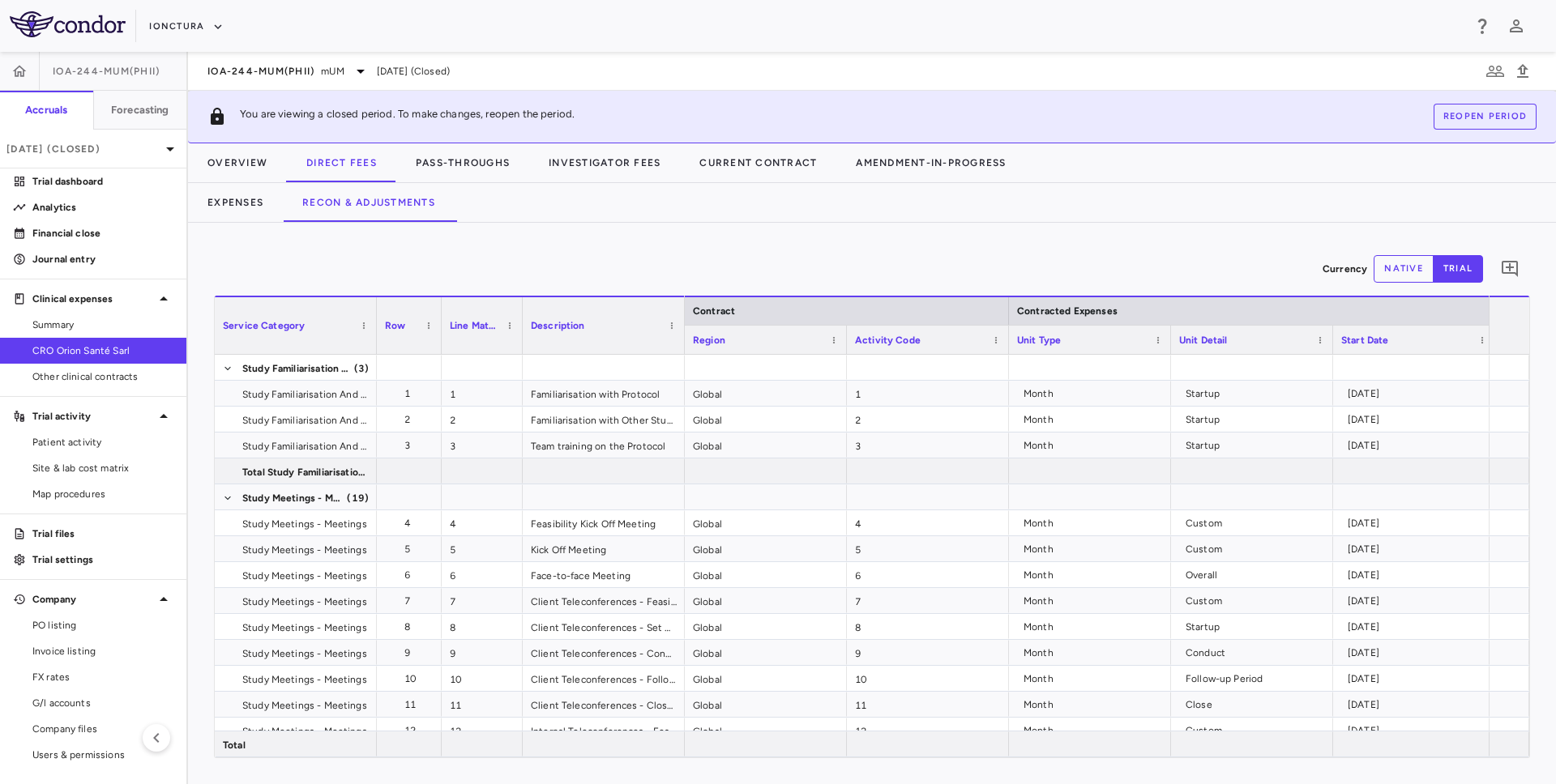
click at [368, 315] on div "Service Category" at bounding box center [295, 326] width 145 height 57
click at [365, 325] on span at bounding box center [363, 325] width 9 height 9
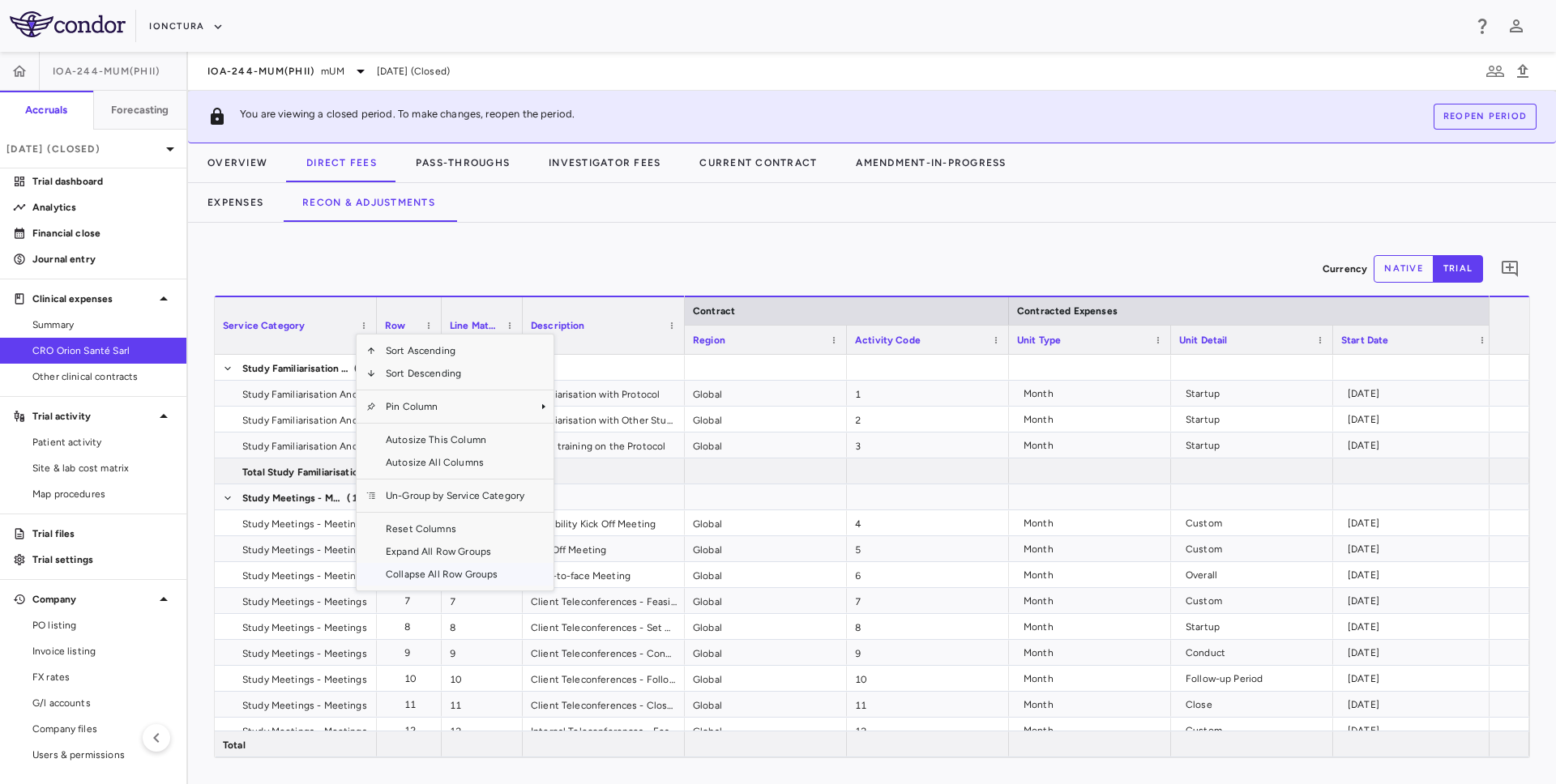
click at [408, 565] on span "Collapse All Row Groups" at bounding box center [455, 574] width 158 height 23
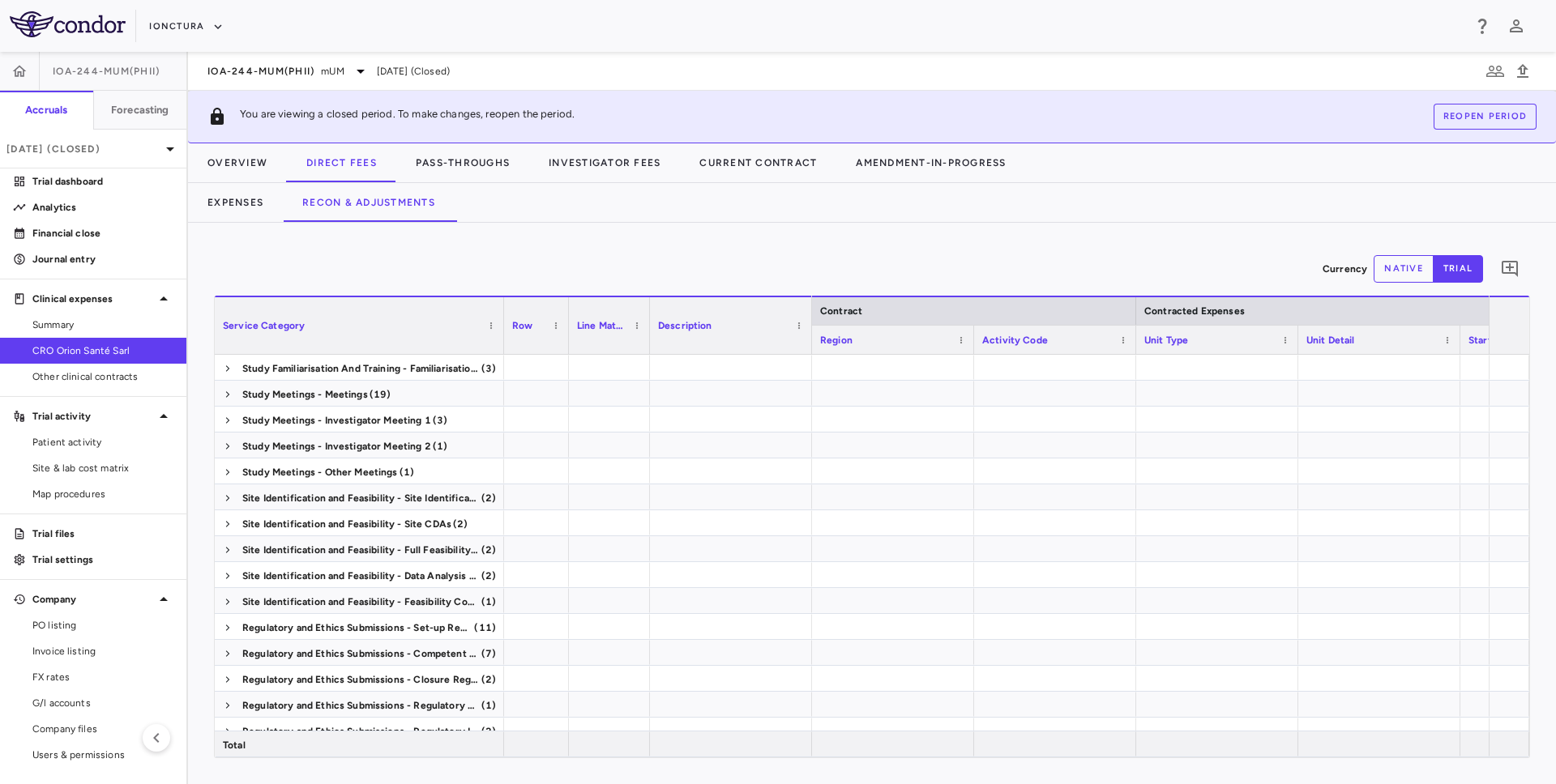
drag, startPoint x: 374, startPoint y: 323, endPoint x: 507, endPoint y: 332, distance: 133.3
click at [506, 332] on div at bounding box center [504, 326] width 7 height 57
click at [253, 196] on button "Expenses" at bounding box center [235, 202] width 94 height 39
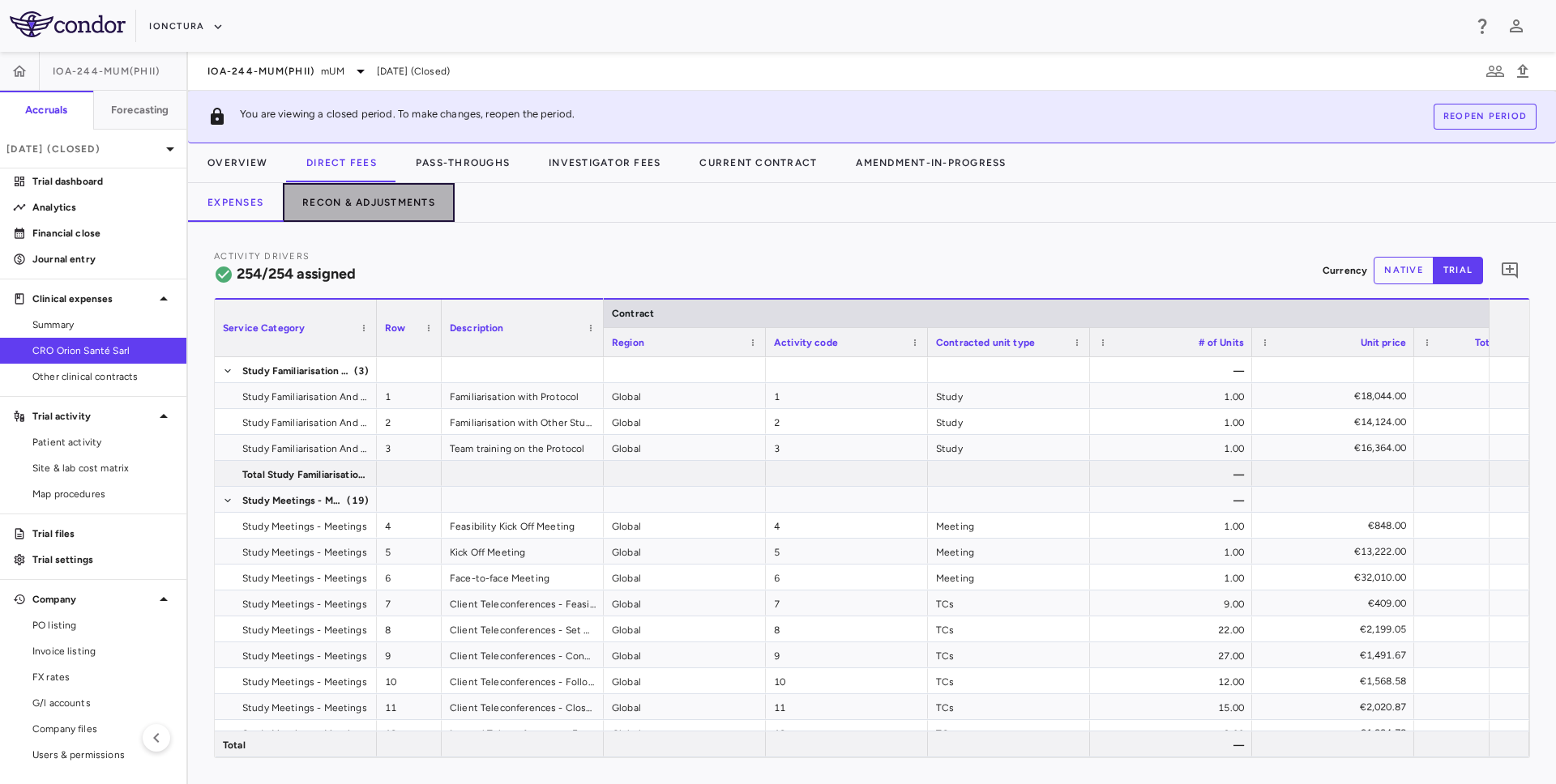
click at [349, 197] on button "Recon & Adjustments" at bounding box center [369, 202] width 172 height 39
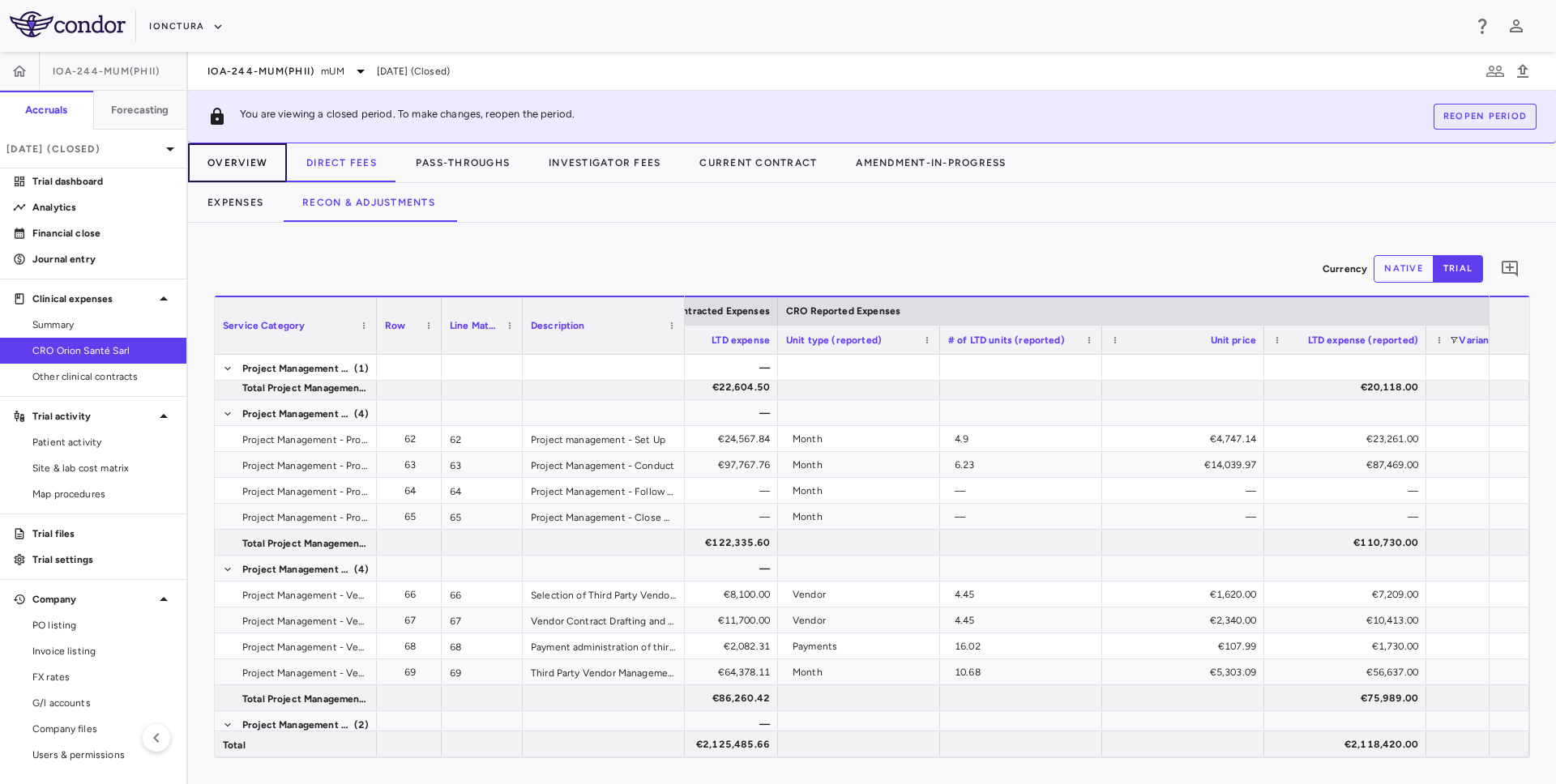
click at [251, 156] on button "Overview" at bounding box center [237, 163] width 99 height 39
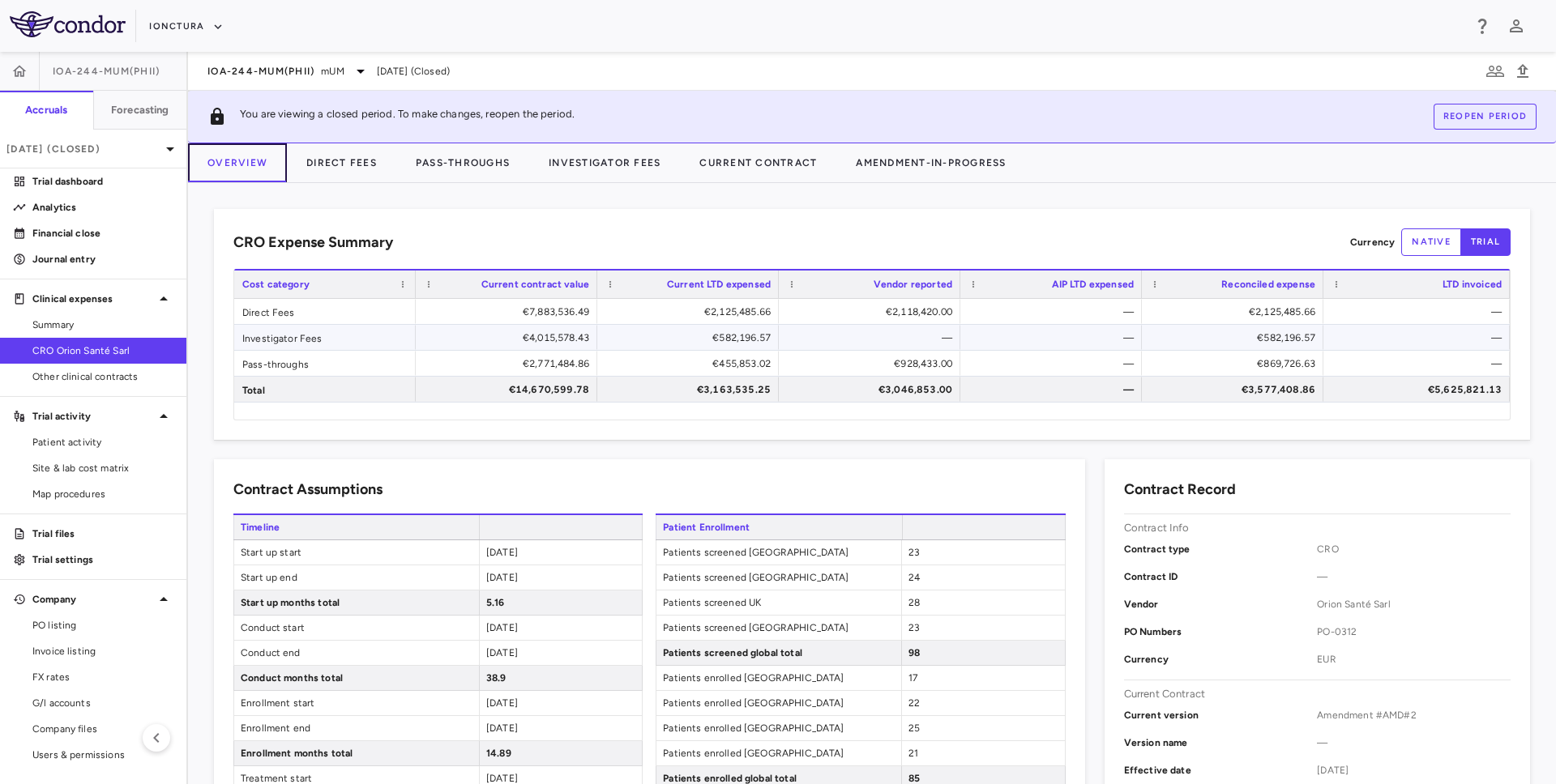
scroll to position [1034, 0]
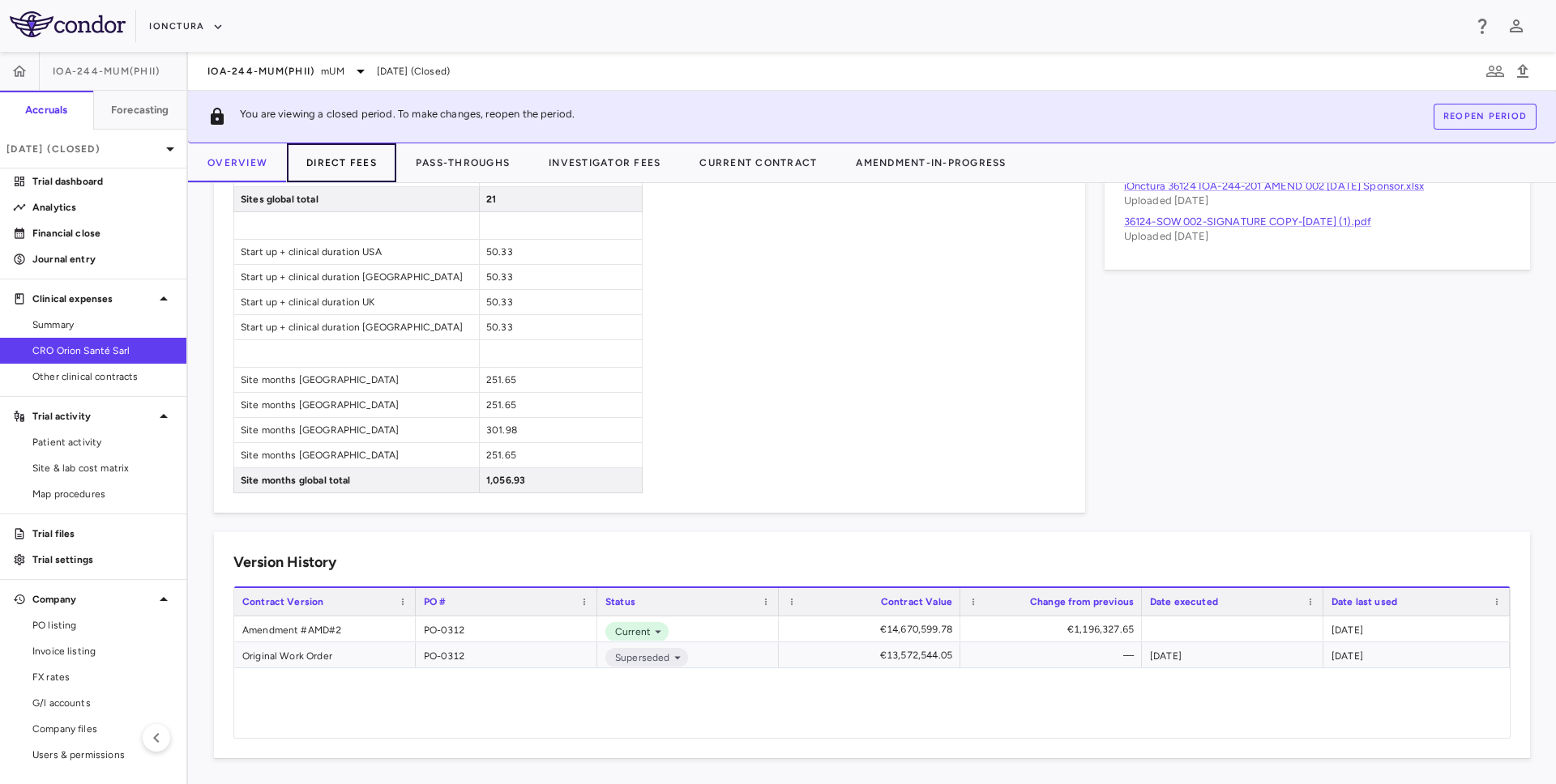
click at [348, 172] on button "Direct Fees" at bounding box center [341, 163] width 110 height 39
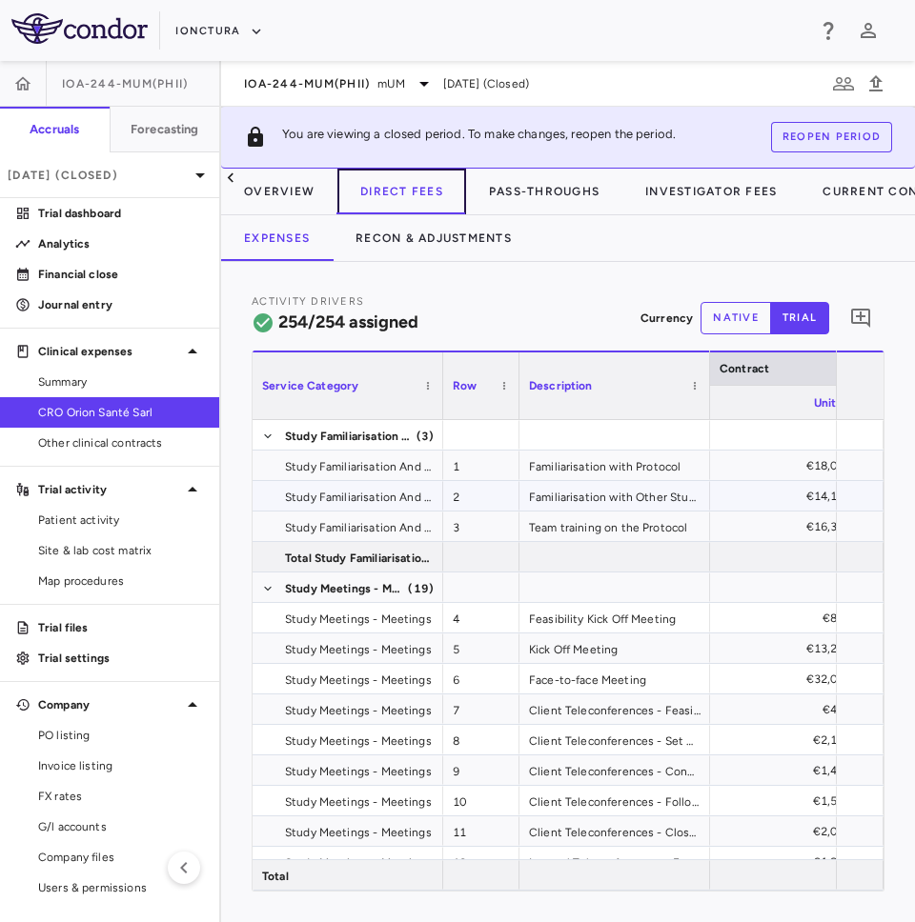
scroll to position [0, 791]
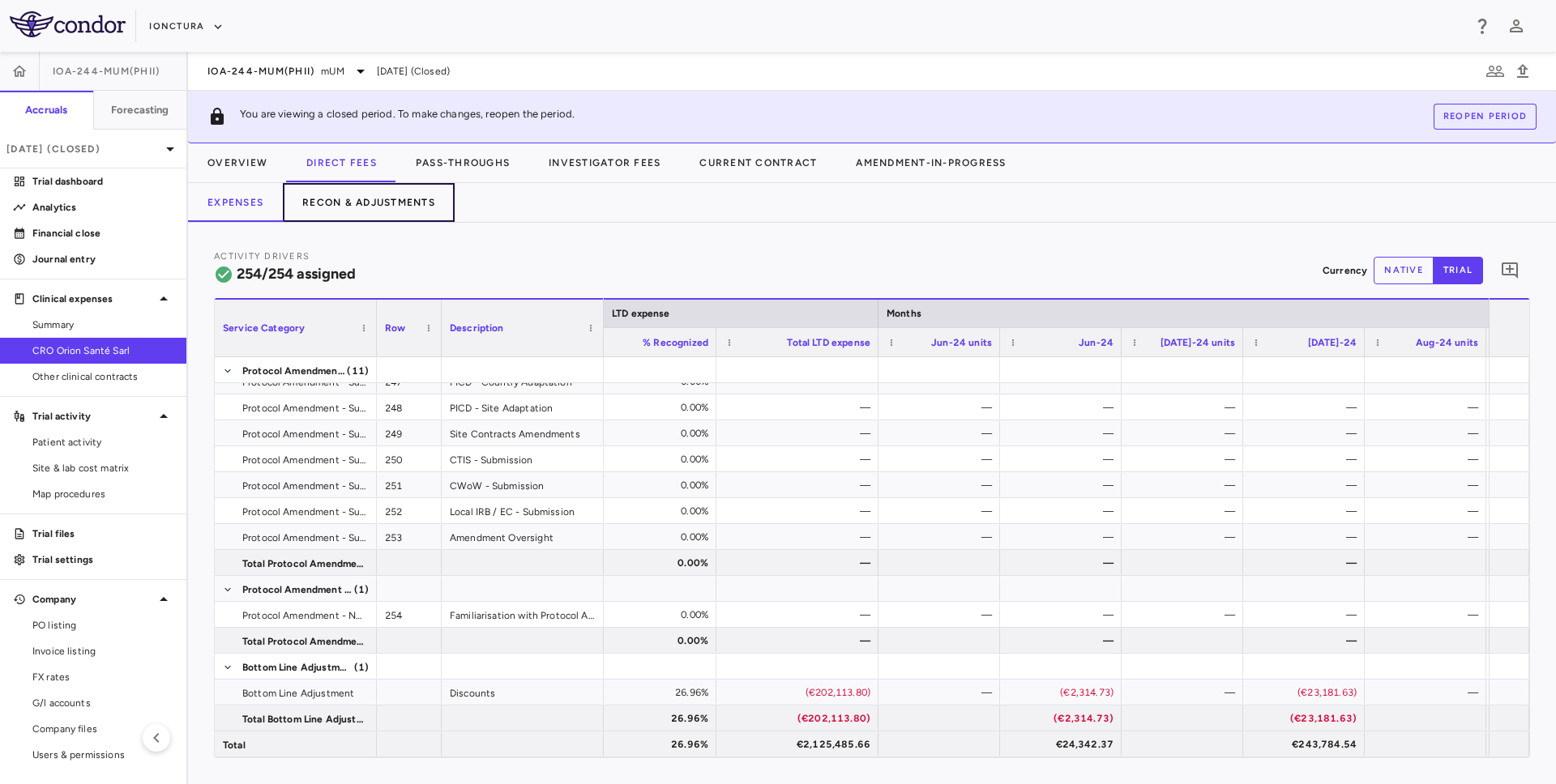
click at [423, 211] on button "Recon & Adjustments" at bounding box center [369, 202] width 172 height 39
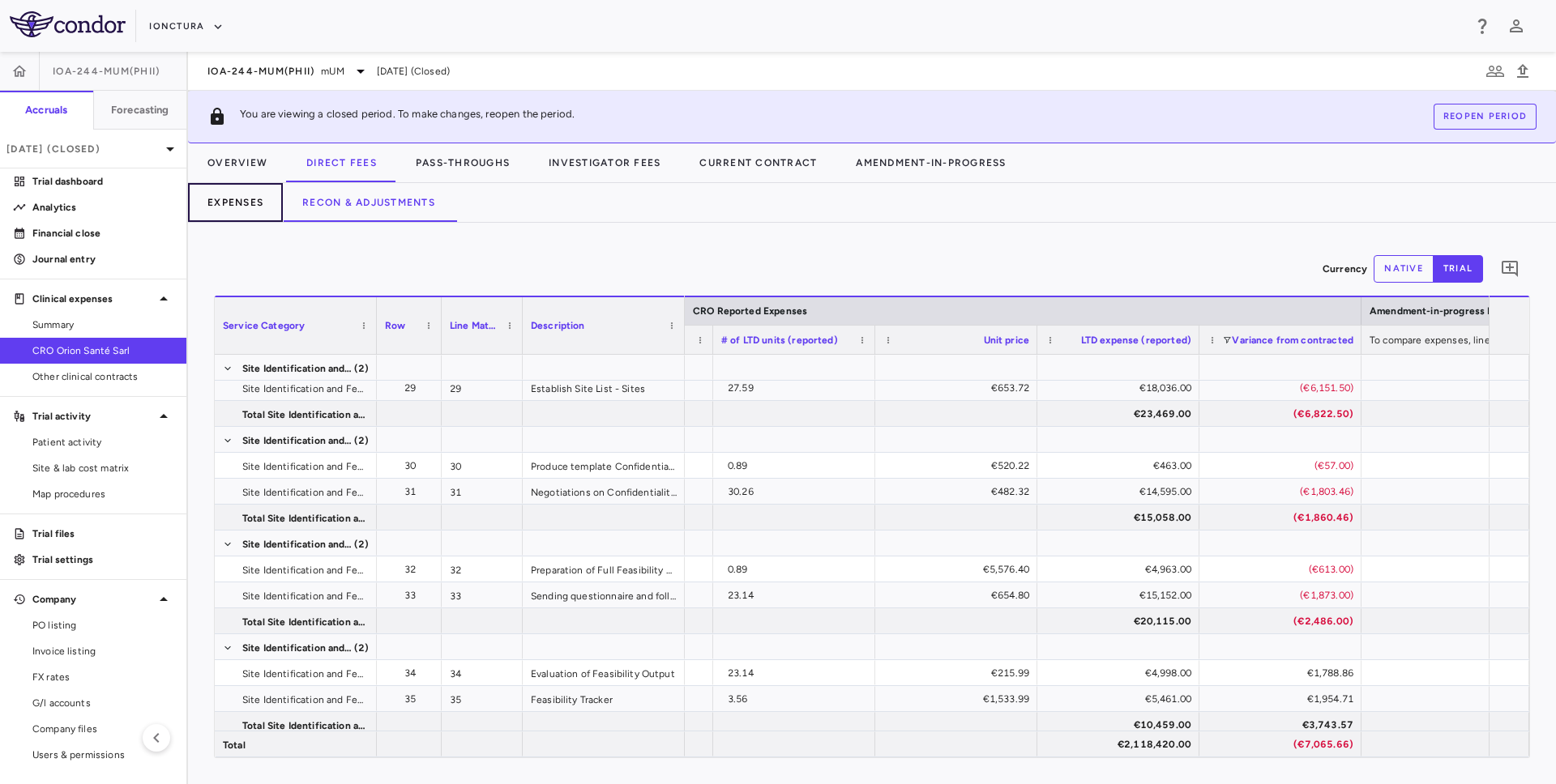
click at [254, 199] on button "Expenses" at bounding box center [235, 202] width 94 height 39
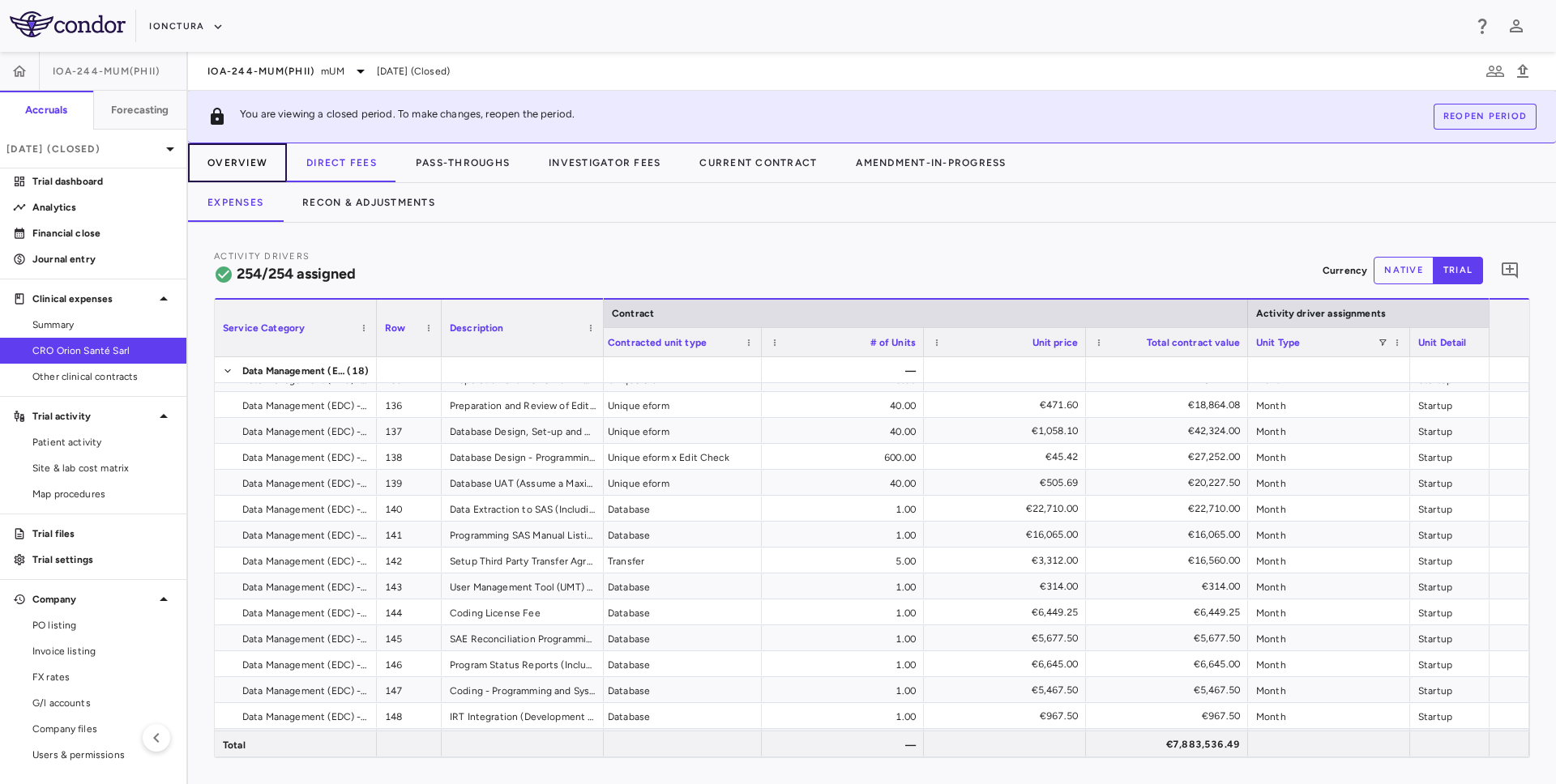
click at [265, 168] on button "Overview" at bounding box center [237, 163] width 99 height 39
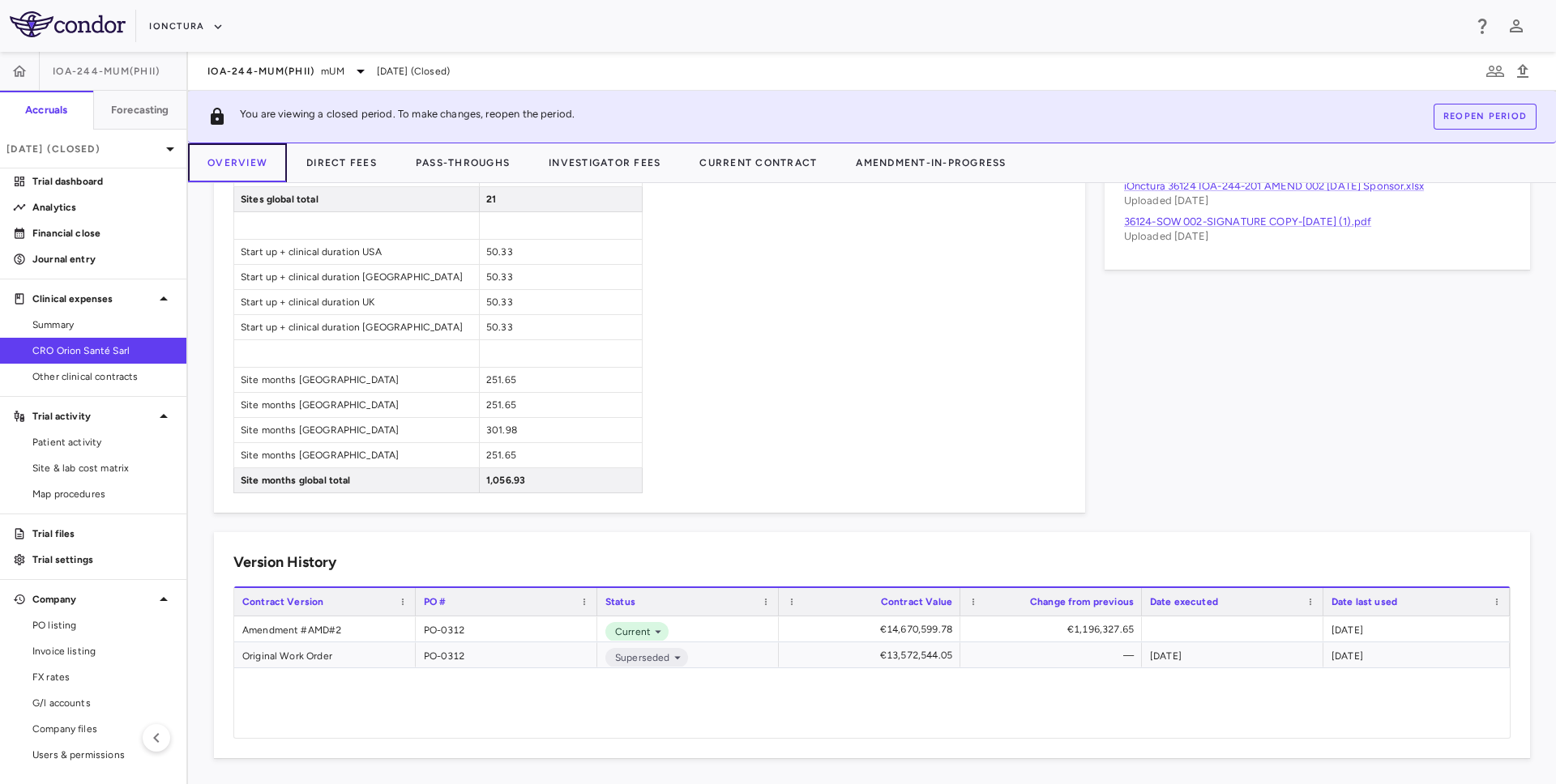
scroll to position [715, 0]
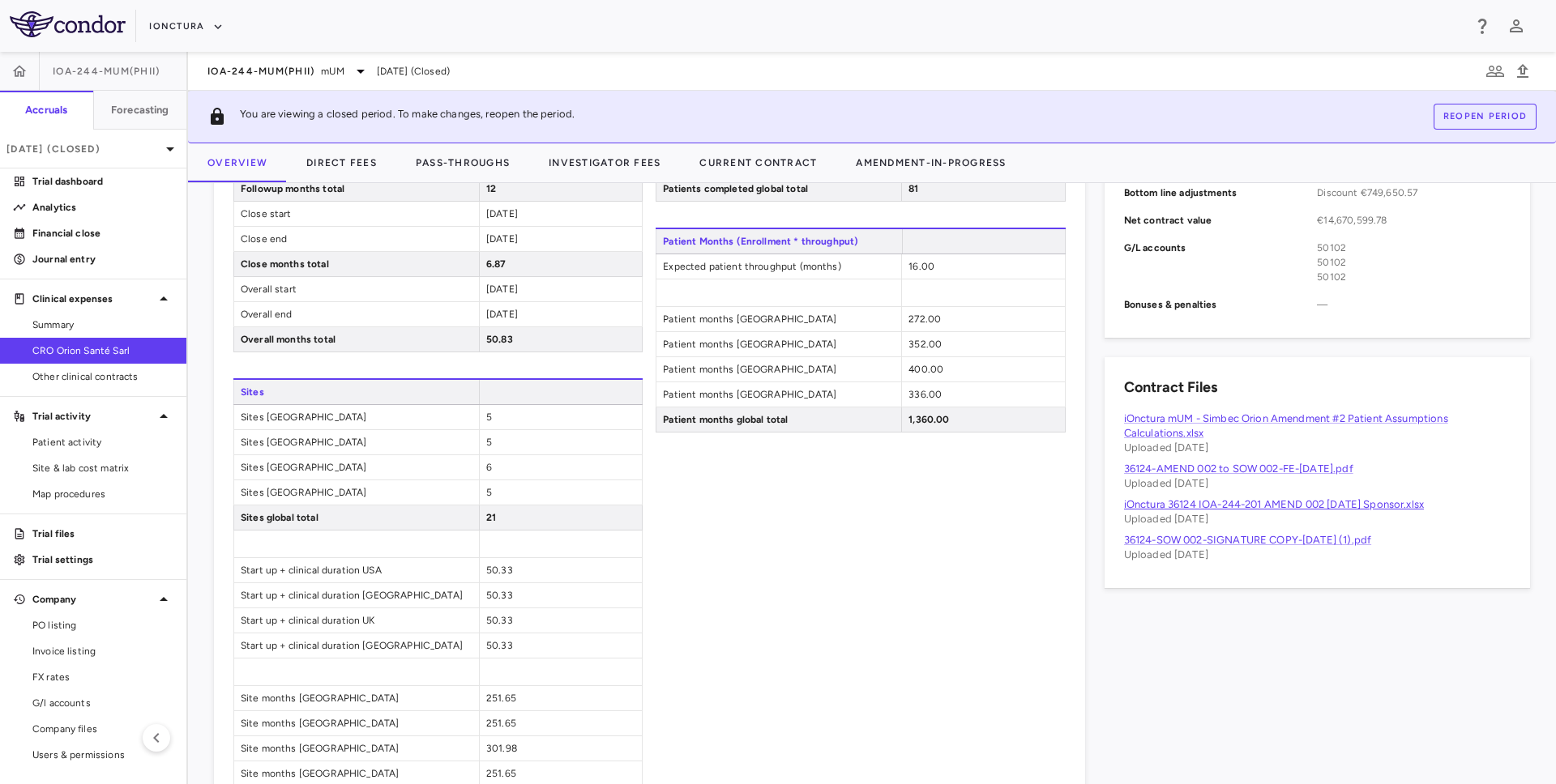
click at [1302, 503] on link "iOnctura 36124 IOA-244-201 AMEND 002 [DATE] Sponsor.xlsx" at bounding box center [1274, 504] width 300 height 12
click at [335, 159] on button "Direct Fees" at bounding box center [341, 163] width 110 height 39
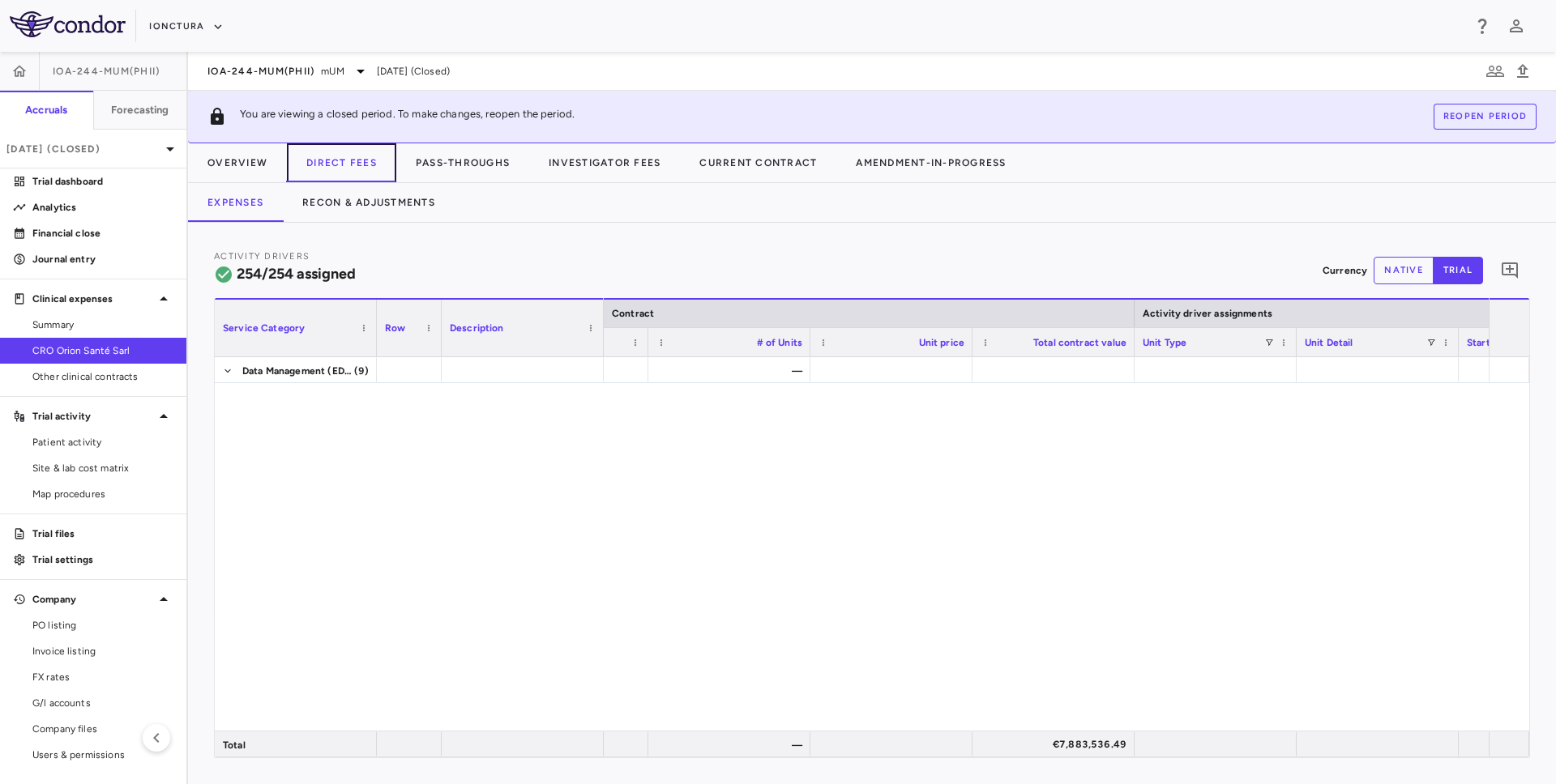
scroll to position [7289, 0]
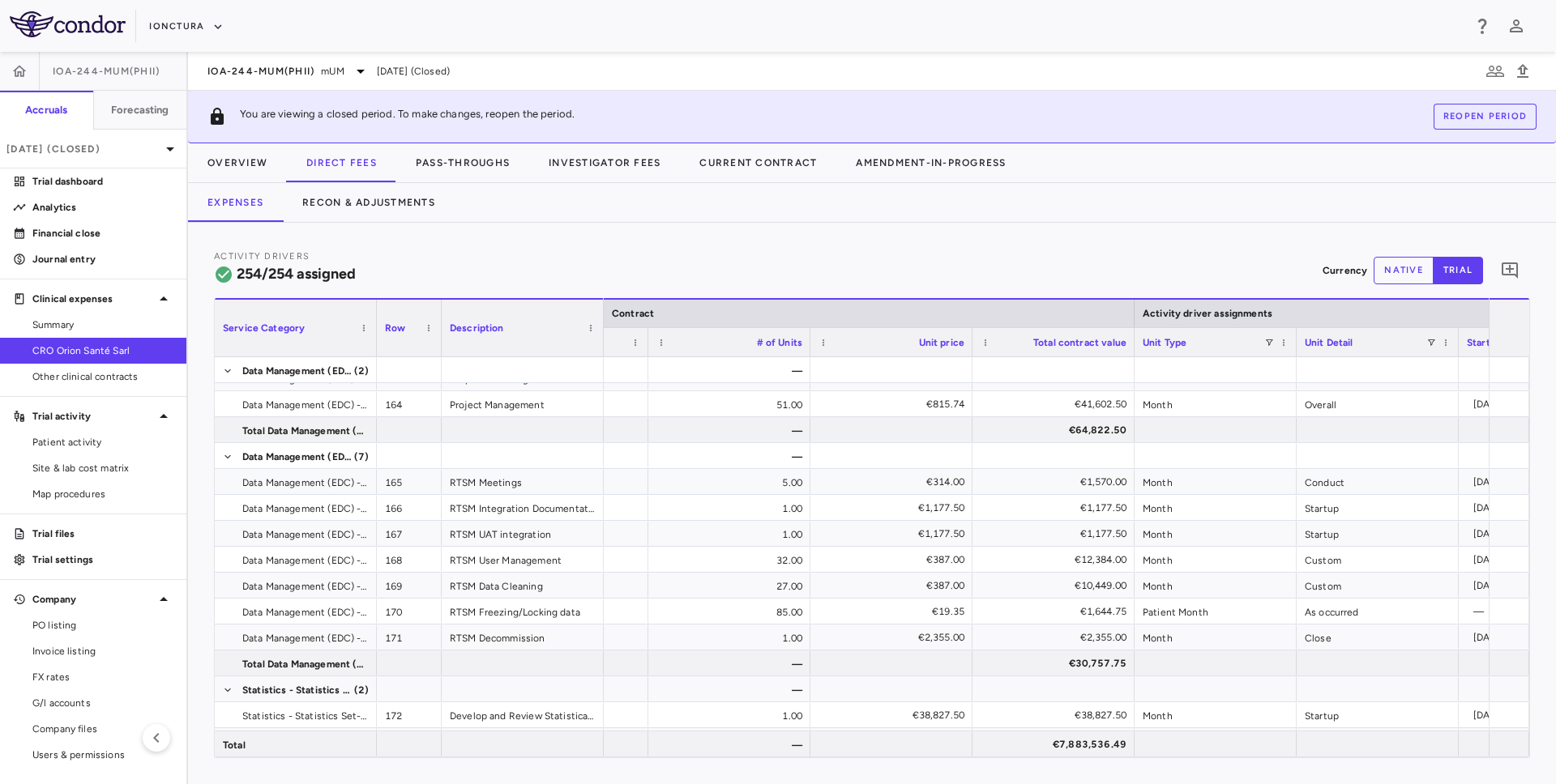
click at [356, 328] on div "Service Category" at bounding box center [295, 328] width 145 height 57
click at [362, 325] on span at bounding box center [363, 327] width 9 height 9
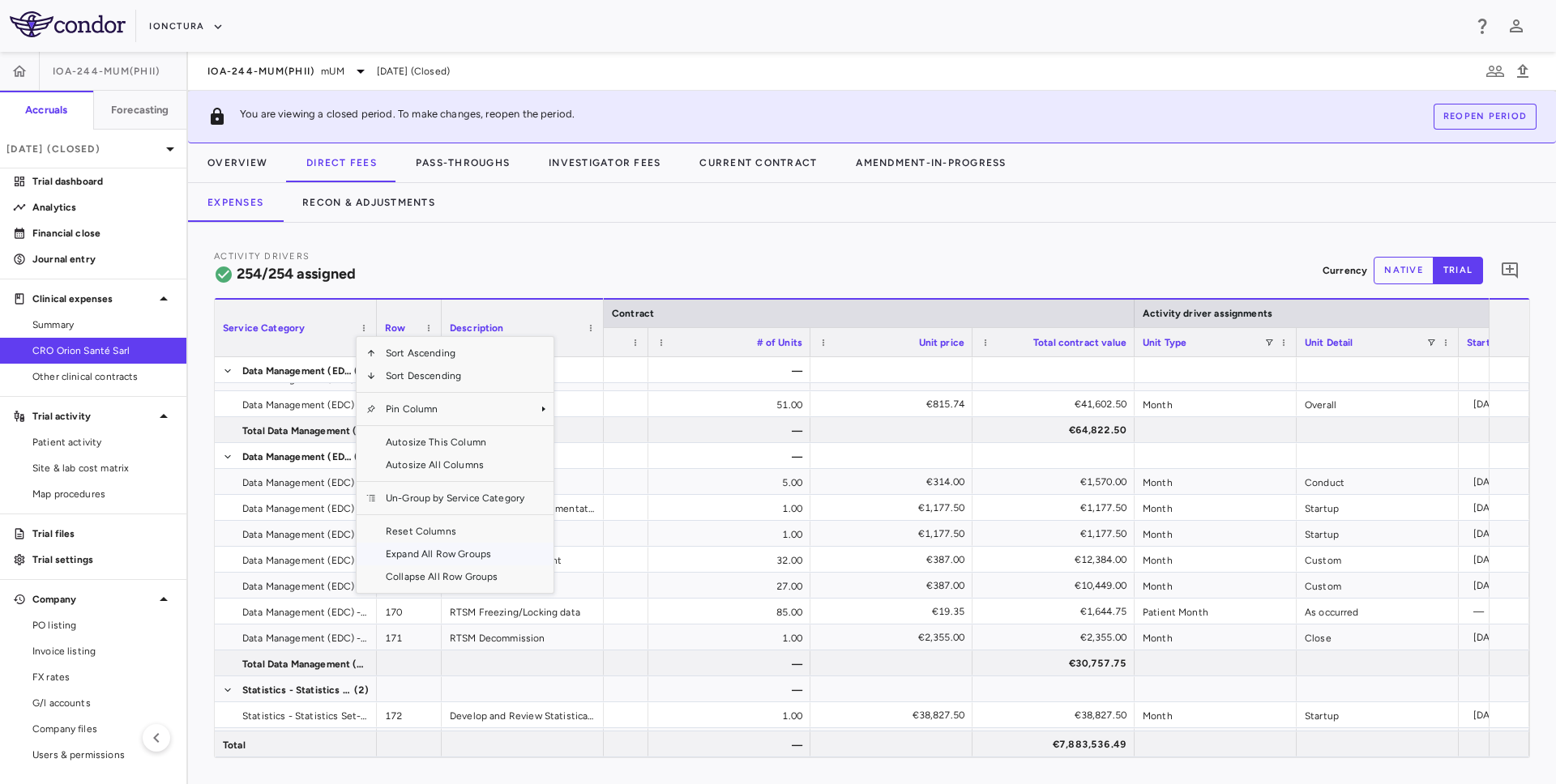
click at [416, 565] on span "Collapse All Row Groups" at bounding box center [455, 577] width 158 height 23
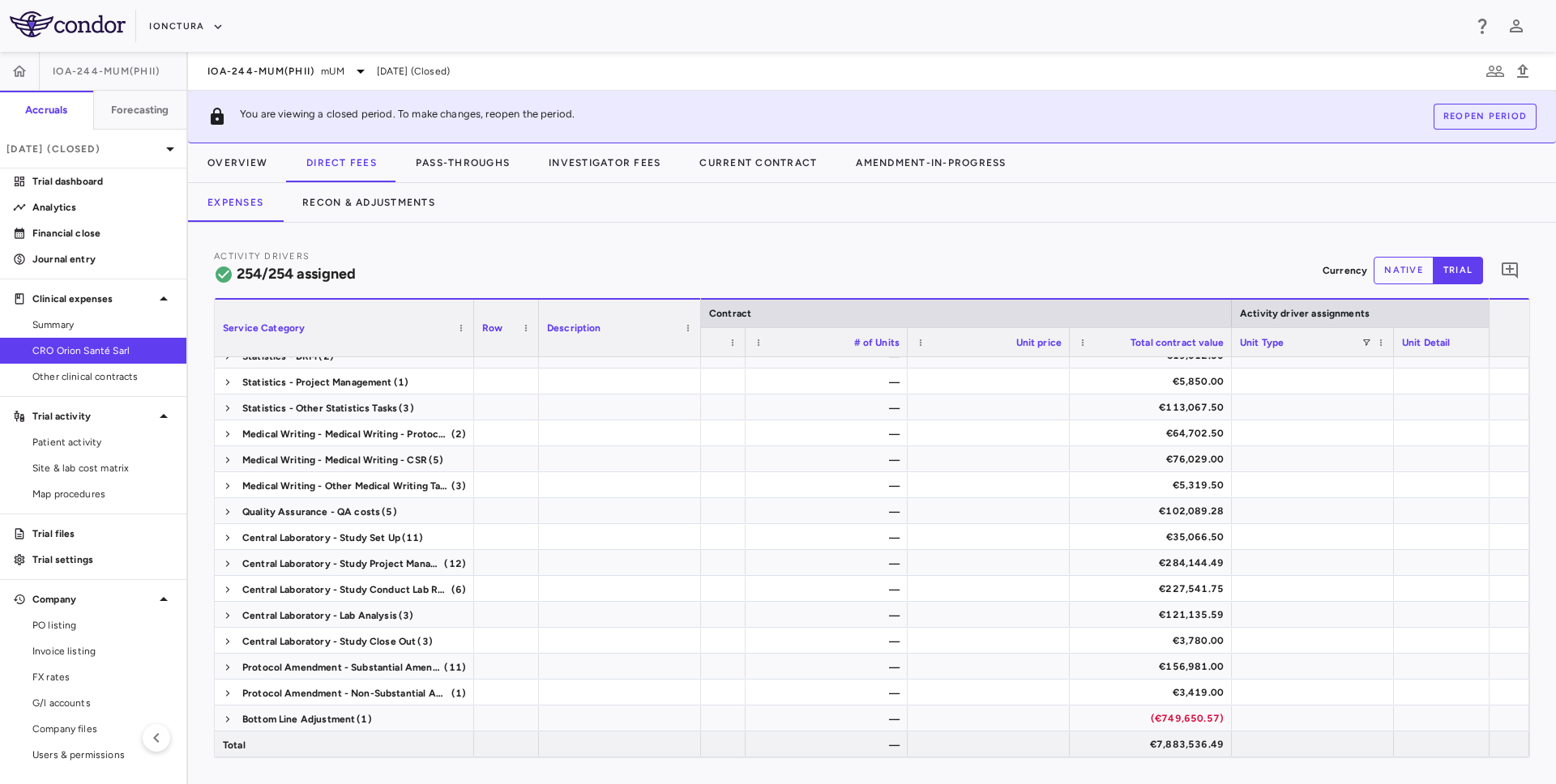
drag, startPoint x: 373, startPoint y: 342, endPoint x: 480, endPoint y: 338, distance: 107.1
click at [476, 340] on div at bounding box center [474, 328] width 7 height 57
click at [226, 378] on span at bounding box center [227, 382] width 9 height 9
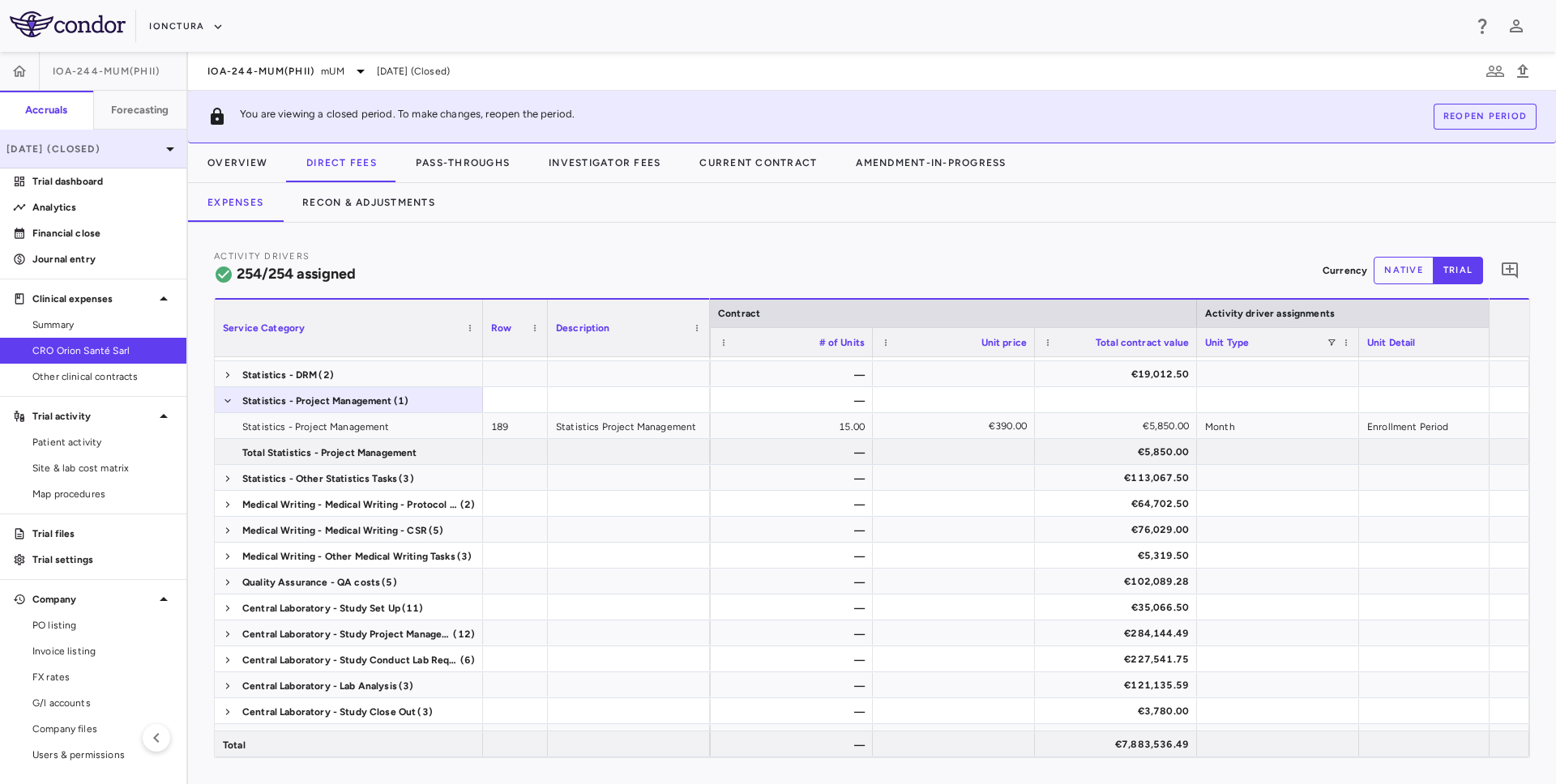
click at [139, 153] on p "[DATE] (Closed)" at bounding box center [83, 149] width 154 height 14
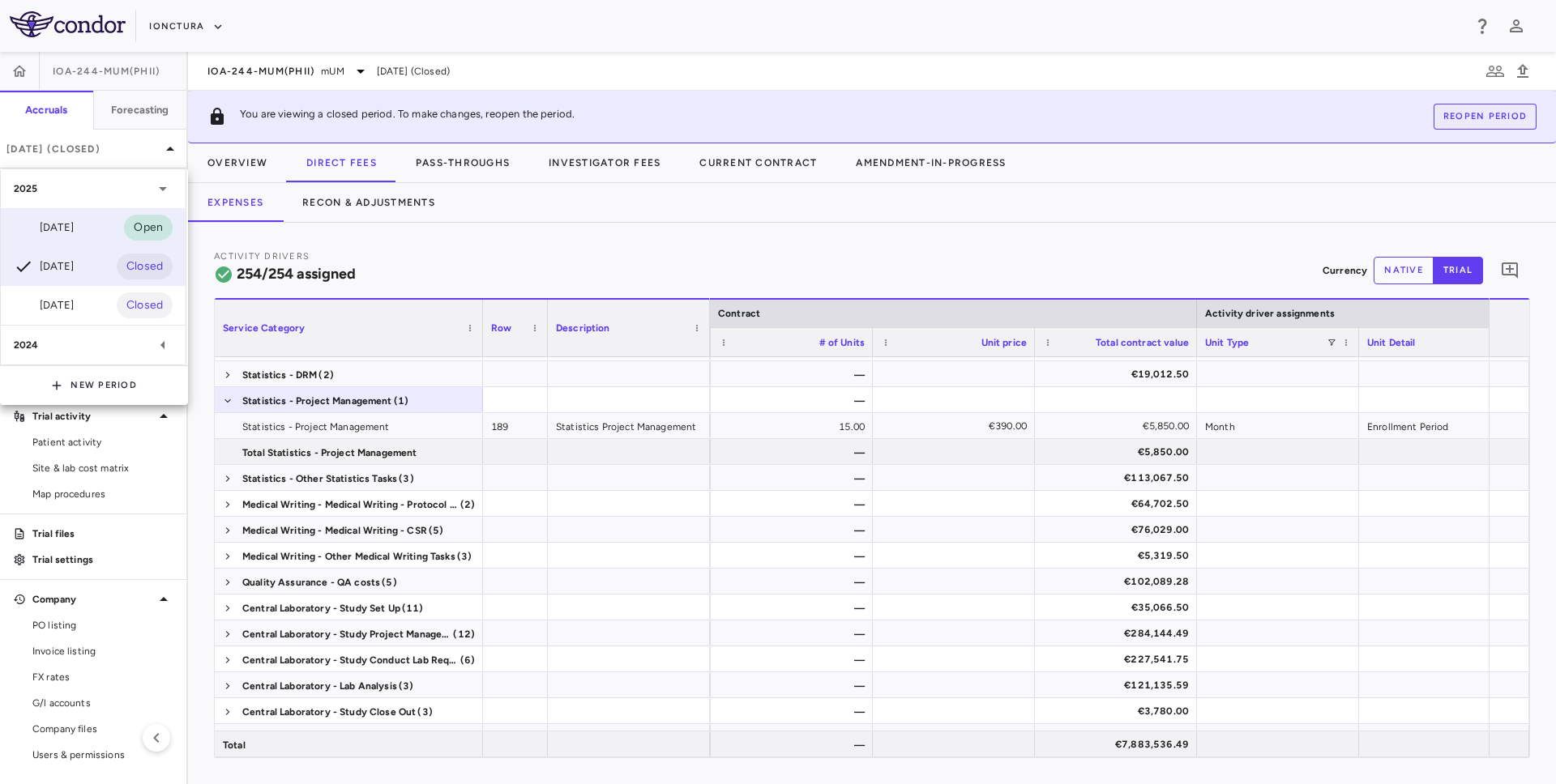
click at [92, 241] on div "[DATE] Open" at bounding box center [93, 228] width 185 height 39
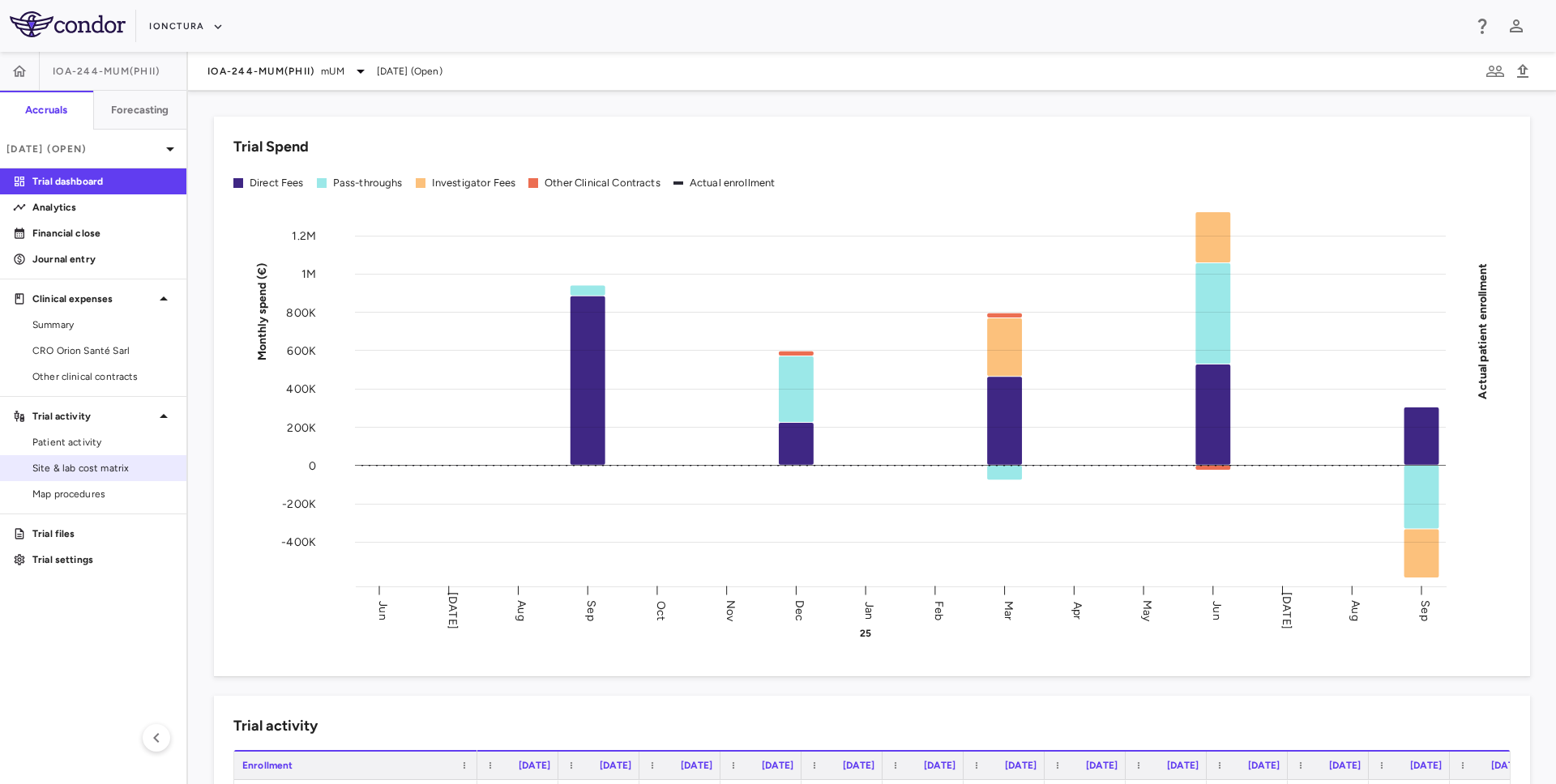
click at [140, 465] on span "Site & lab cost matrix" at bounding box center [103, 468] width 141 height 14
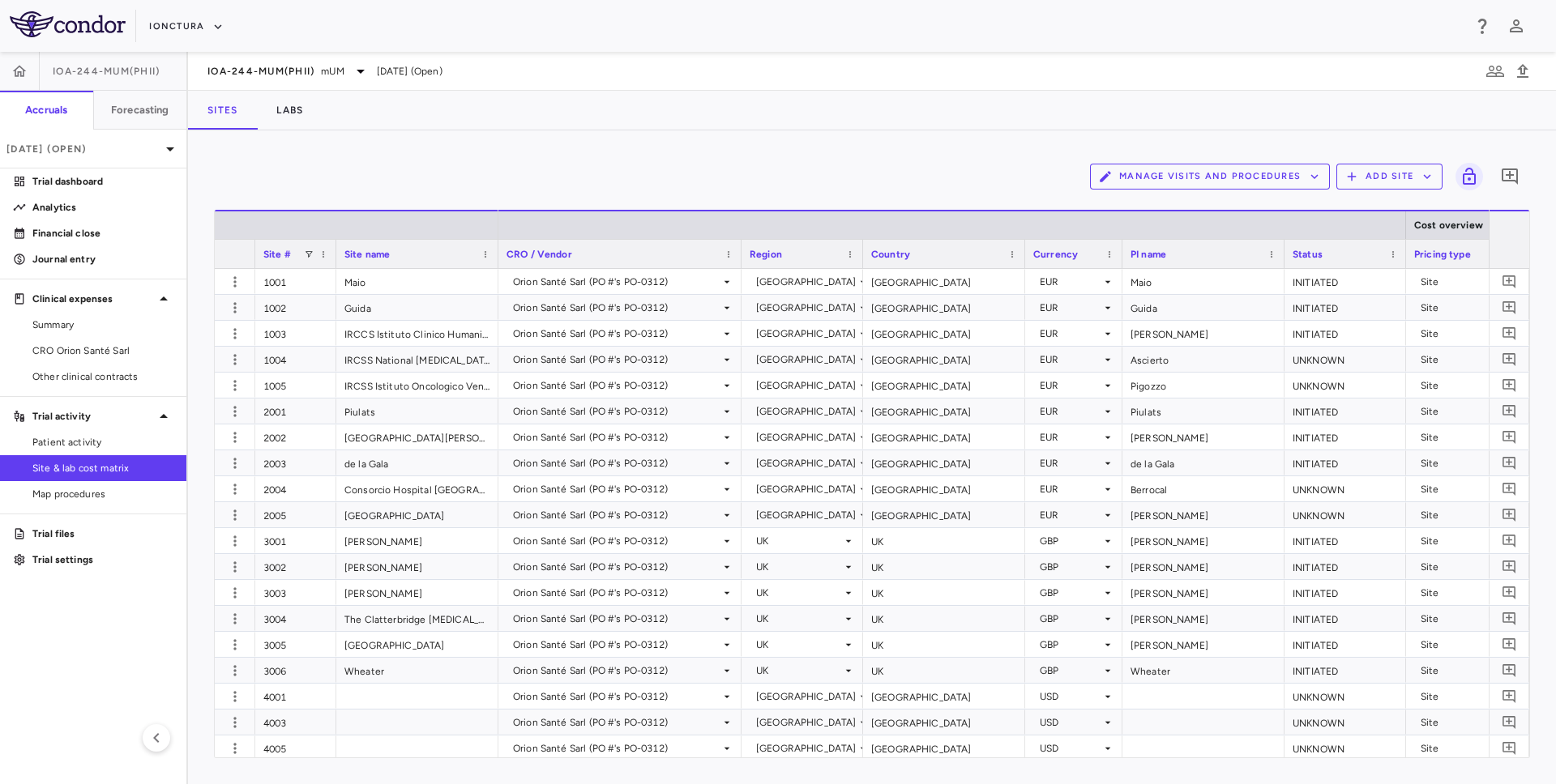
click at [1183, 184] on button "Manage Visits and Procedures" at bounding box center [1210, 176] width 240 height 26
click at [1148, 200] on li "Visit Schedules" at bounding box center [1211, 212] width 173 height 25
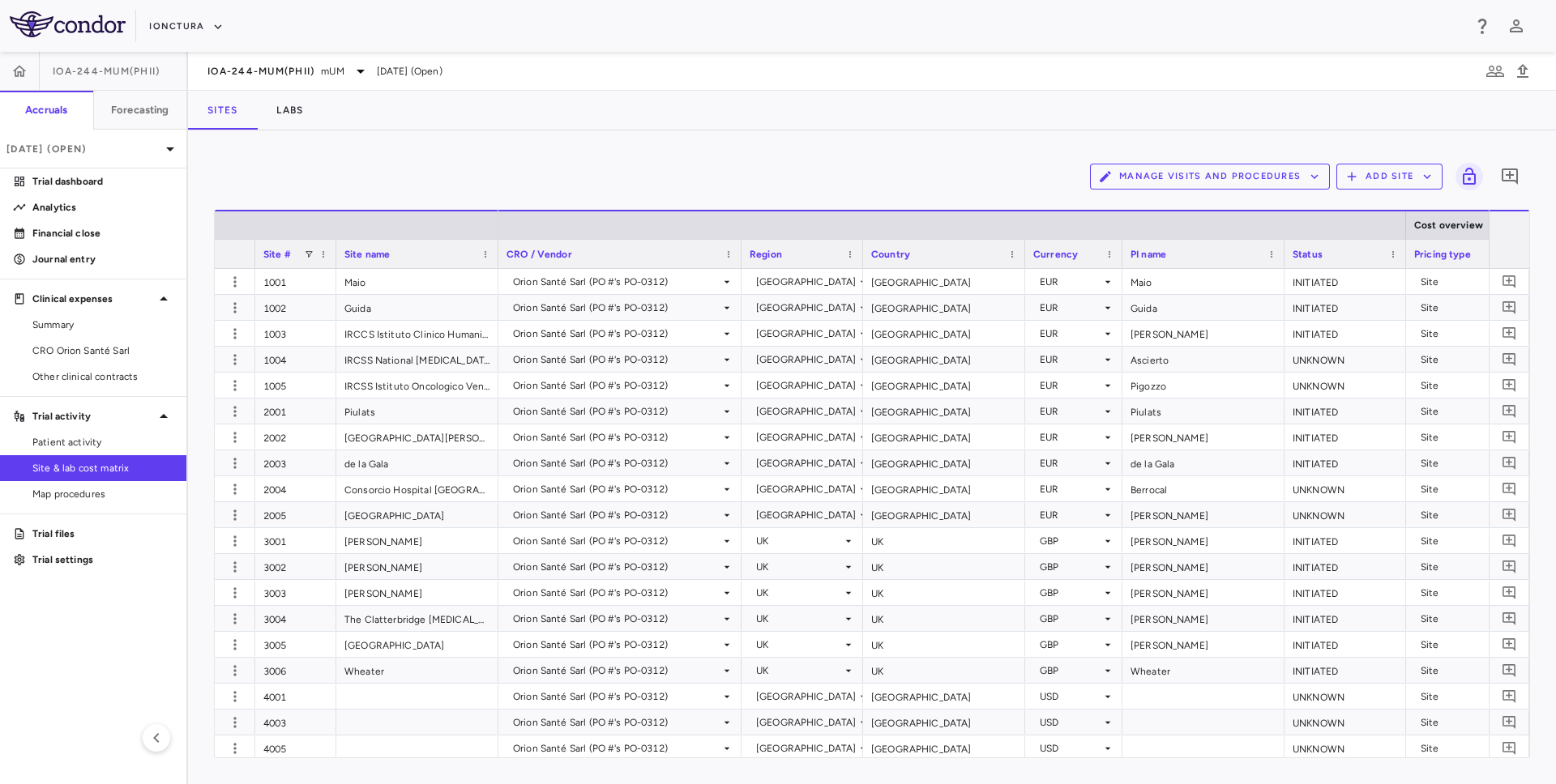
click at [141, 143] on p "[DATE] (Open)" at bounding box center [83, 149] width 154 height 14
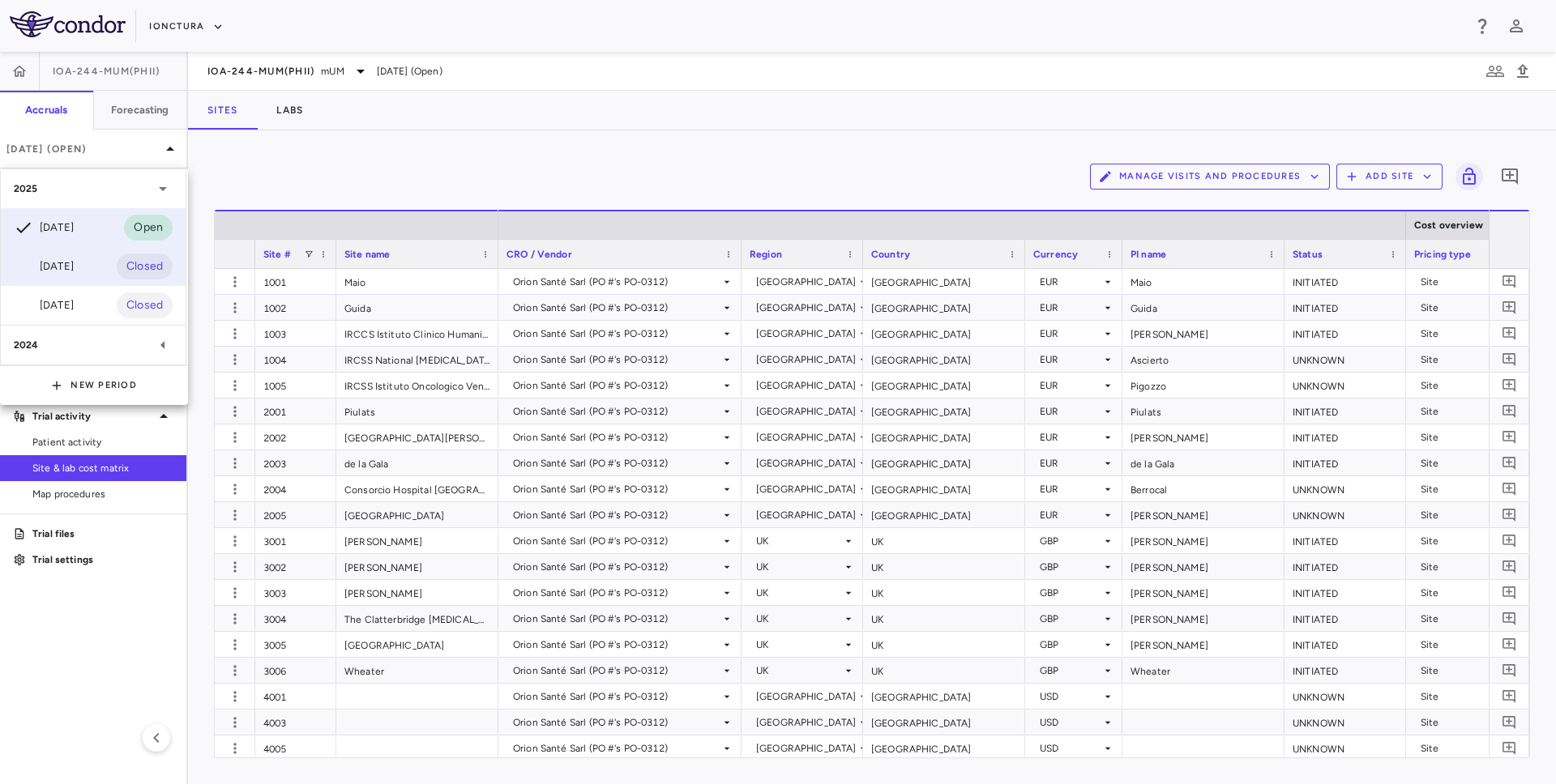
click at [96, 269] on div "[DATE] Closed" at bounding box center [93, 267] width 185 height 39
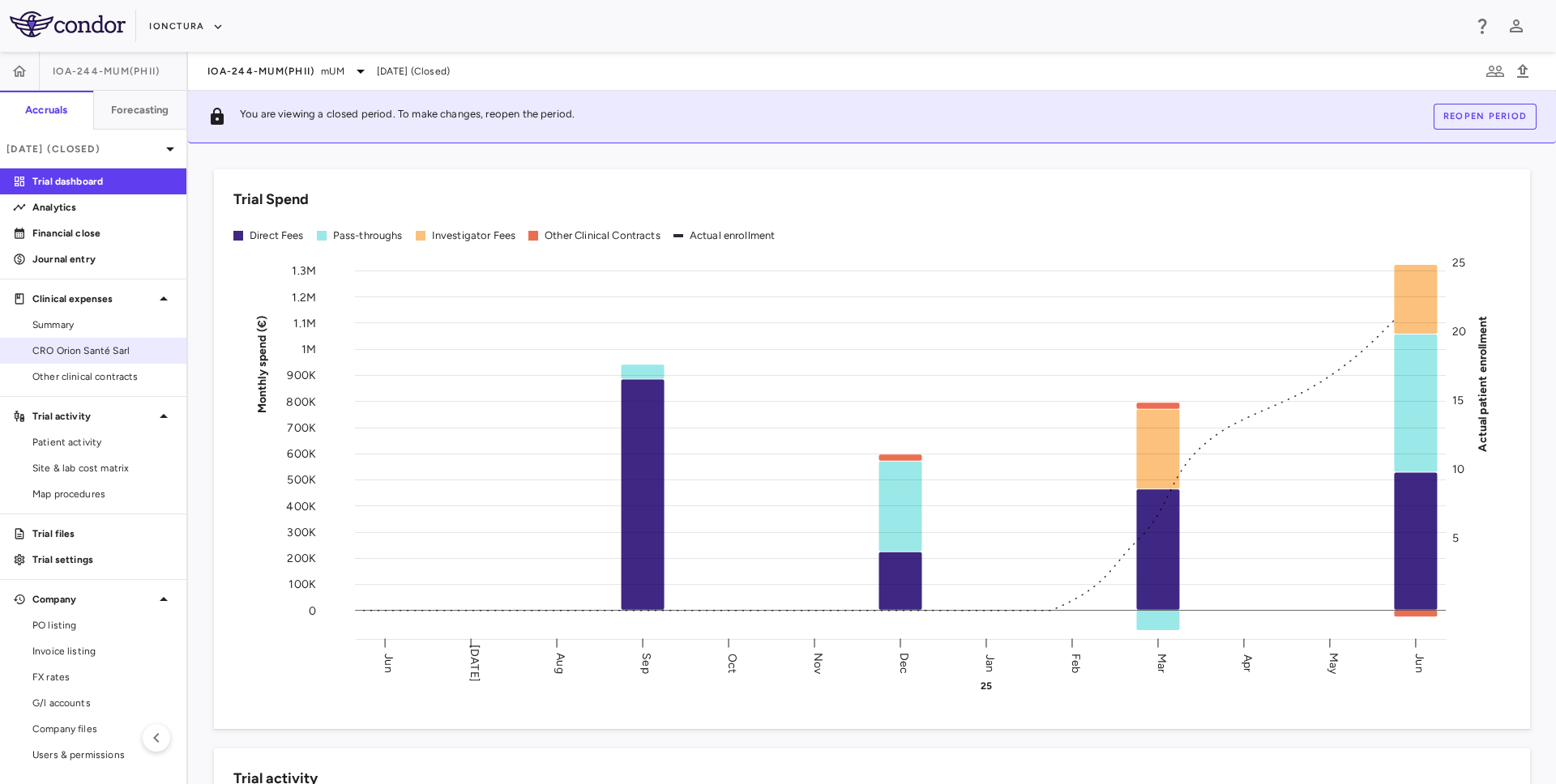
click at [111, 349] on span "CRO Orion Santé Sarl" at bounding box center [103, 350] width 141 height 14
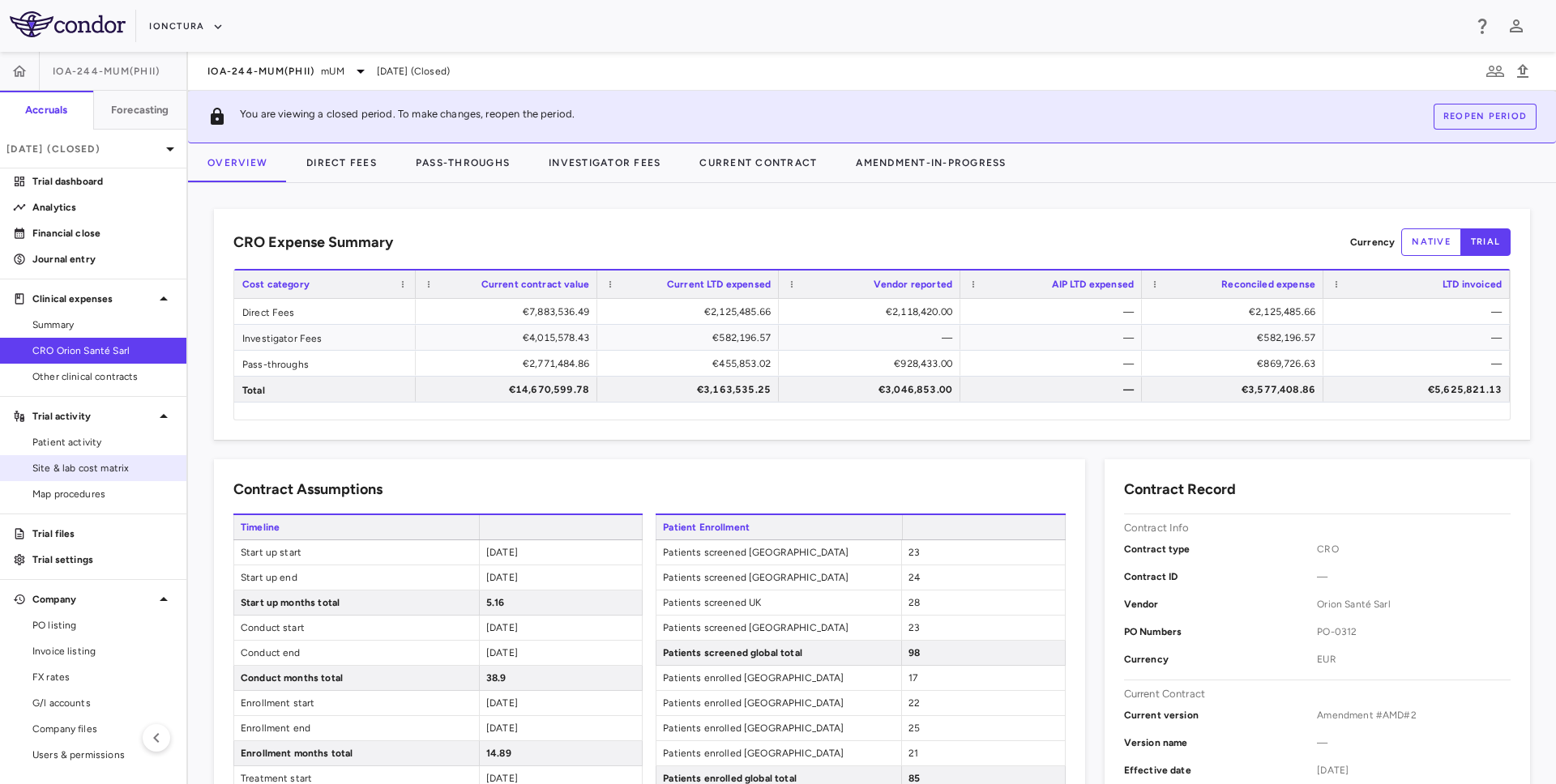
click at [80, 464] on span "Site & lab cost matrix" at bounding box center [103, 468] width 141 height 14
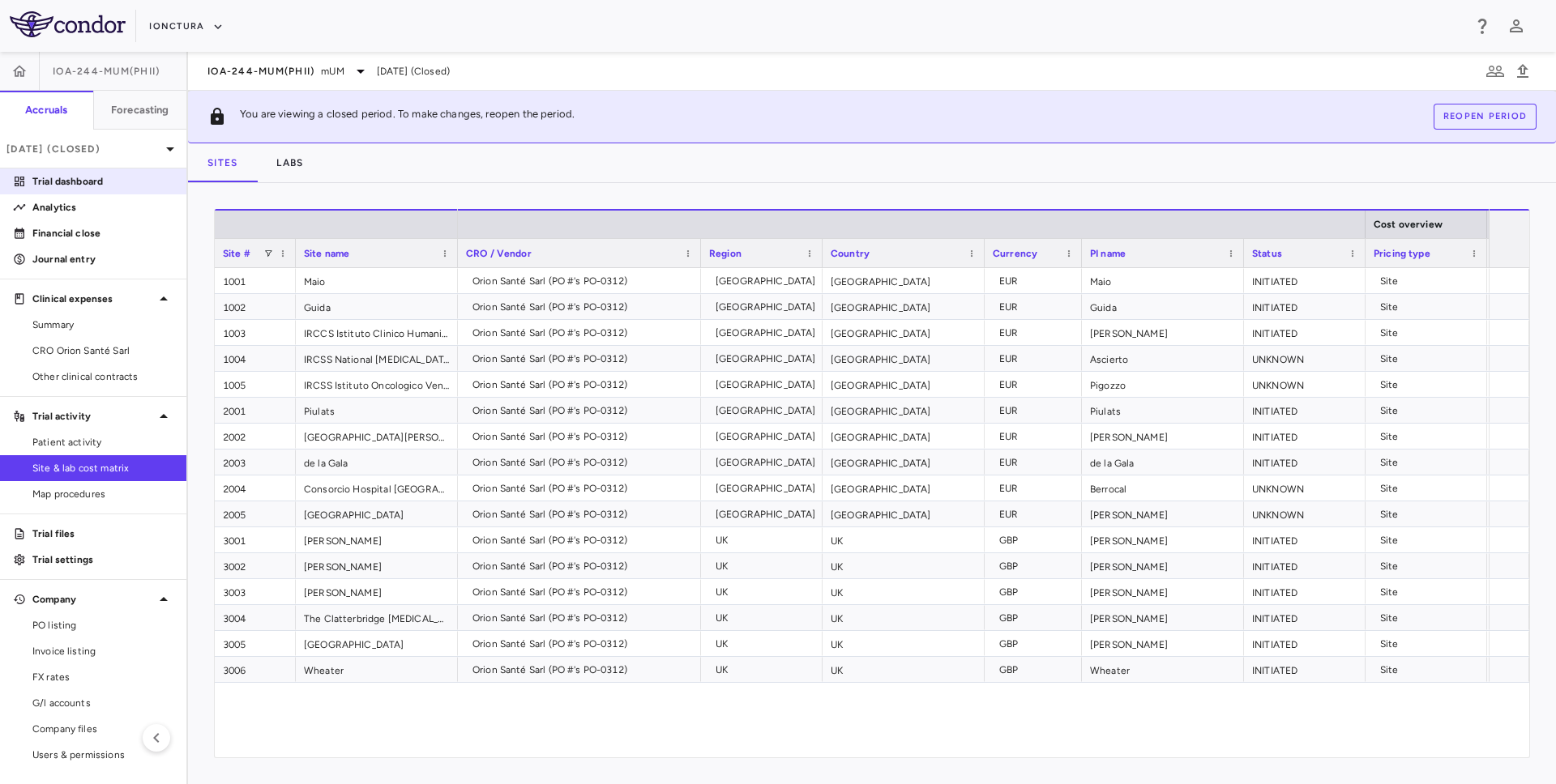
click at [106, 174] on p "Trial dashboard" at bounding box center [103, 181] width 141 height 14
